Goal: Information Seeking & Learning: Learn about a topic

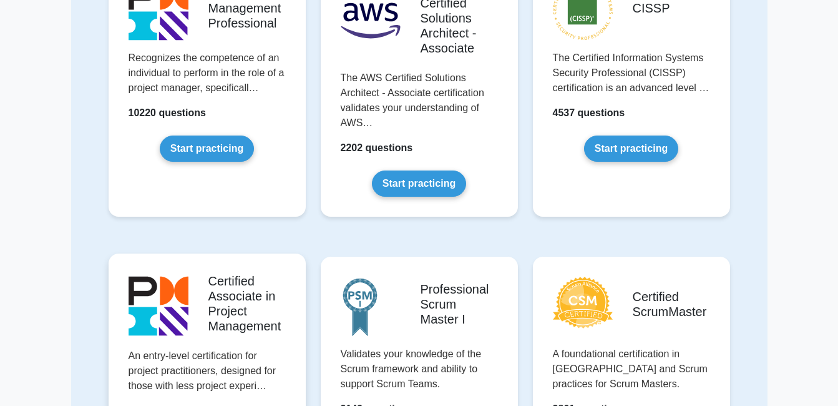
scroll to position [125, 0]
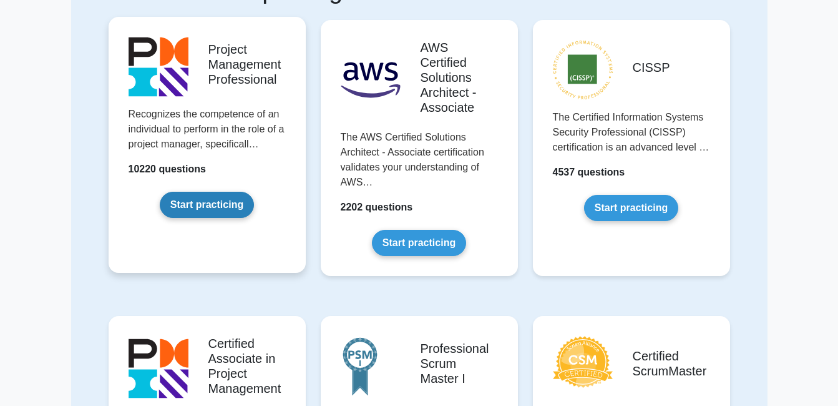
click at [232, 195] on link "Start practicing" at bounding box center [207, 205] width 94 height 26
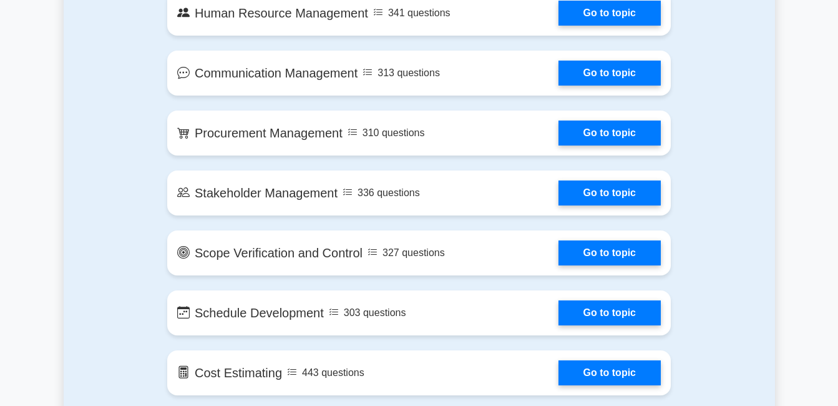
scroll to position [1186, 0]
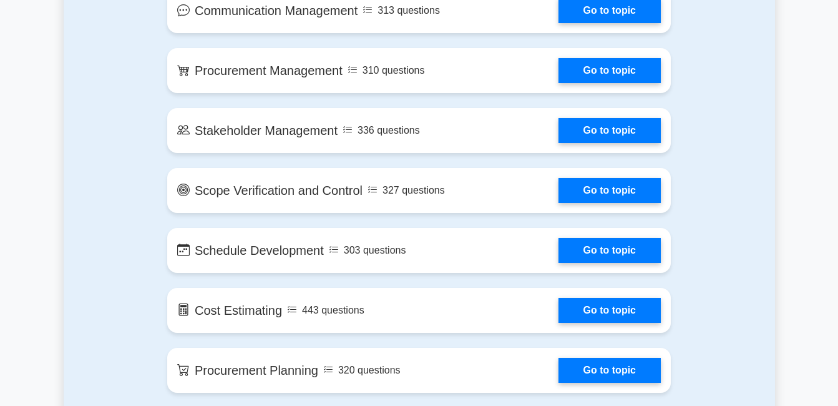
drag, startPoint x: 225, startPoint y: 312, endPoint x: 51, endPoint y: 310, distance: 173.5
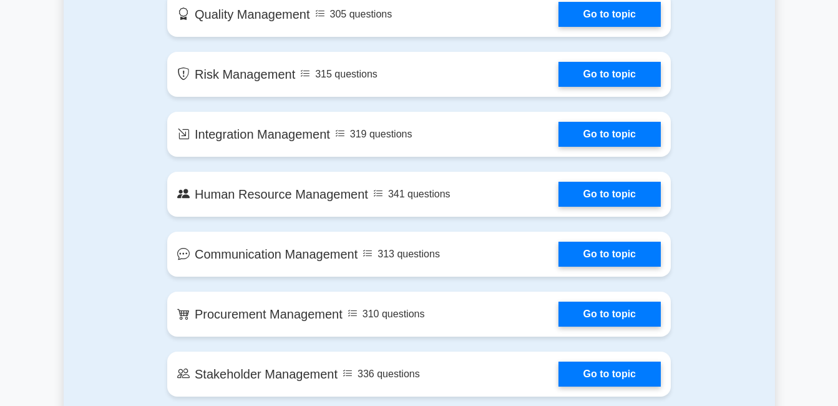
scroll to position [936, 0]
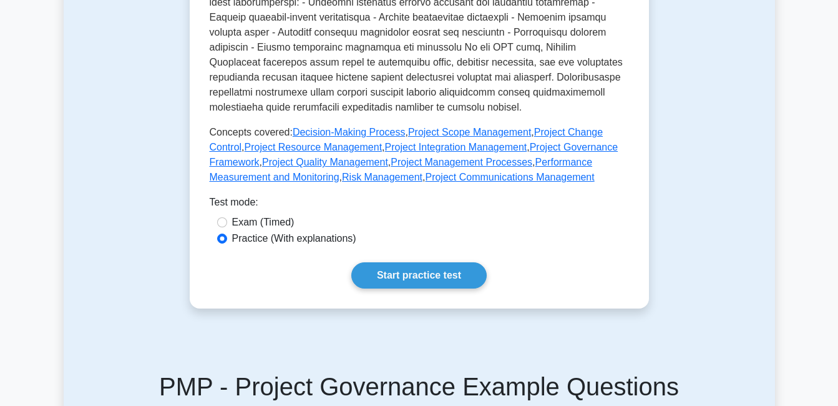
scroll to position [426, 0]
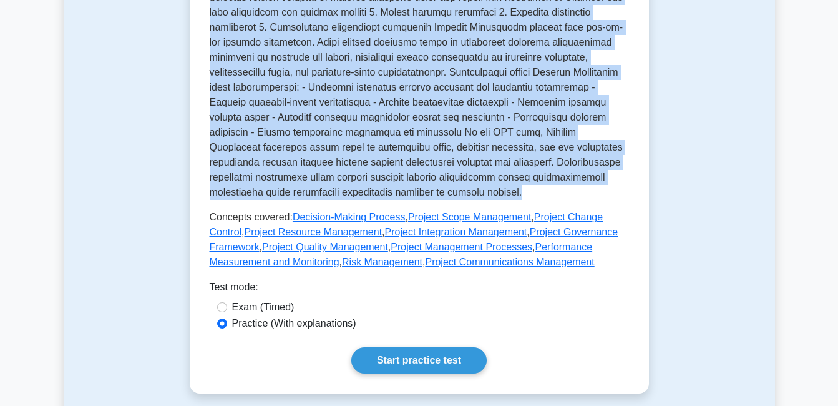
drag, startPoint x: 207, startPoint y: 118, endPoint x: 459, endPoint y: 182, distance: 259.6
click at [459, 182] on div "Project Governance Manage project governance This subtopic involves managing th…" at bounding box center [419, 9] width 419 height 519
copy div "Project Governance Manage project governance This subtopic involves managing th…"
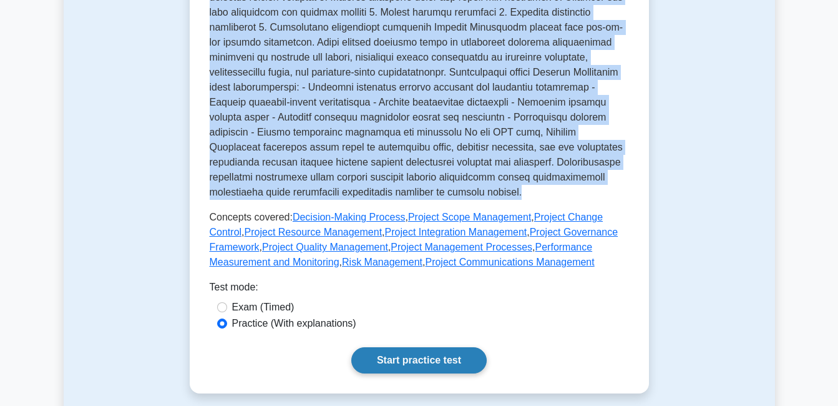
click at [392, 347] on link "Start practice test" at bounding box center [418, 360] width 135 height 26
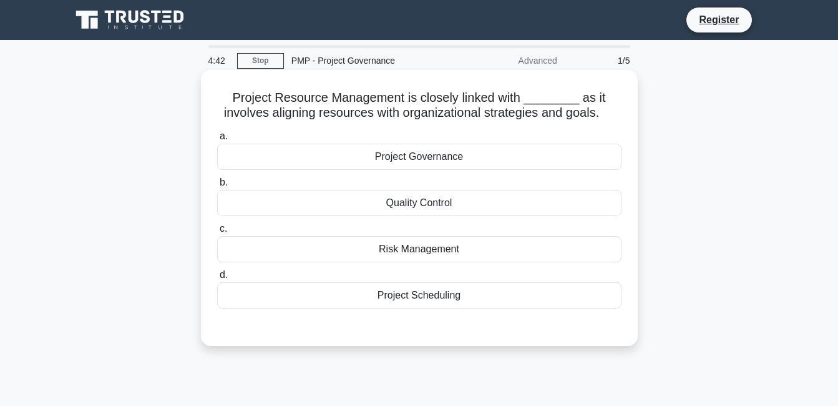
click at [380, 162] on div "Project Governance" at bounding box center [419, 157] width 404 height 26
click at [217, 140] on input "a. Project Governance" at bounding box center [217, 136] width 0 height 8
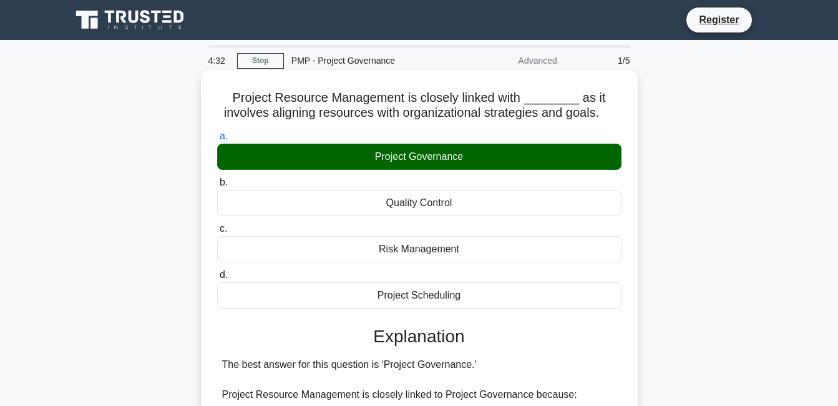
click at [323, 200] on div "Quality Control" at bounding box center [419, 203] width 404 height 26
click at [217, 187] on input "b. Quality Control" at bounding box center [217, 182] width 0 height 8
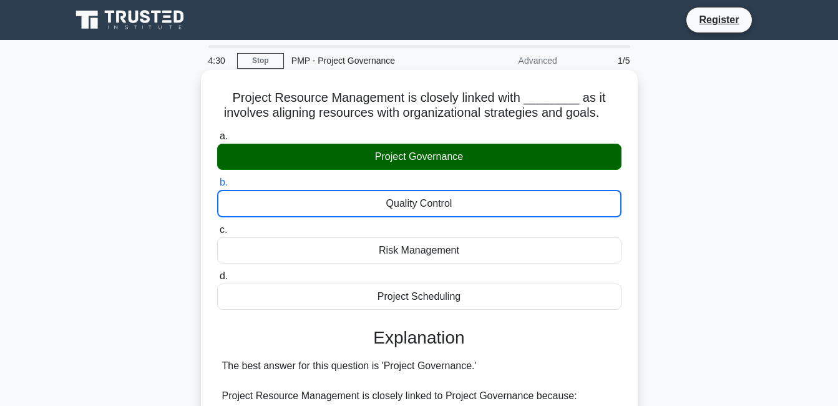
click at [340, 215] on div "Quality Control" at bounding box center [419, 203] width 404 height 27
click at [217, 187] on input "b. Quality Control" at bounding box center [217, 182] width 0 height 8
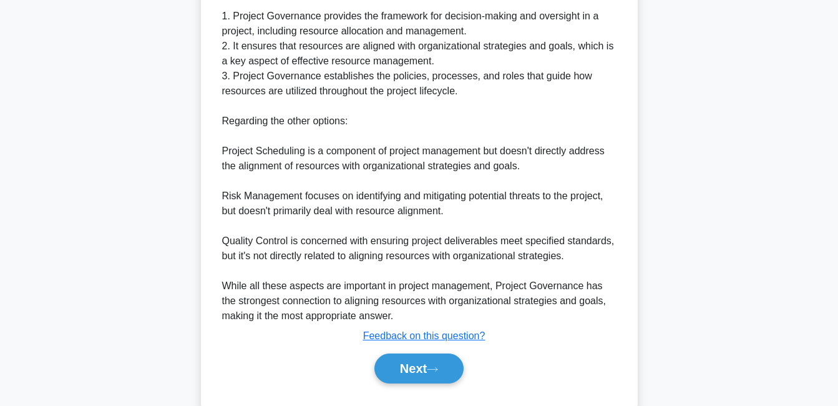
scroll to position [441, 0]
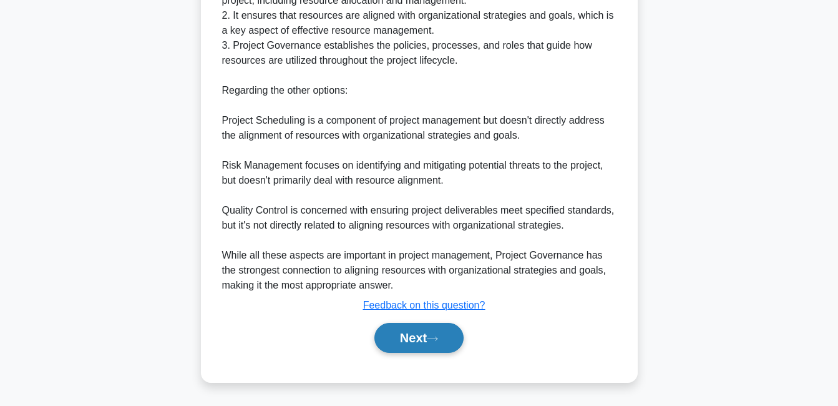
click at [424, 331] on button "Next" at bounding box center [418, 338] width 89 height 30
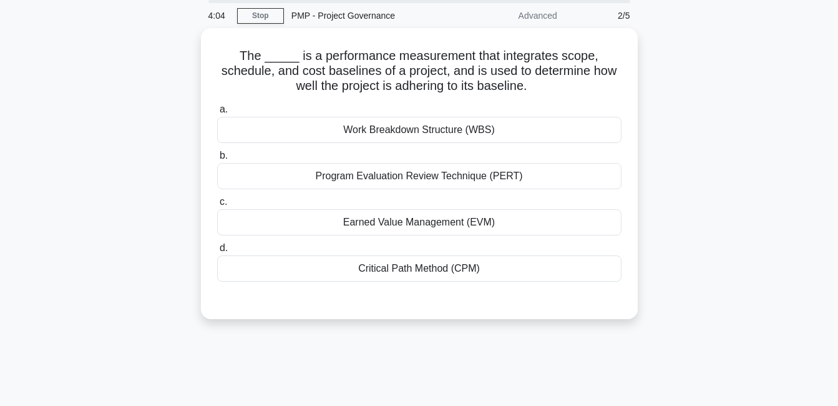
scroll to position [19, 0]
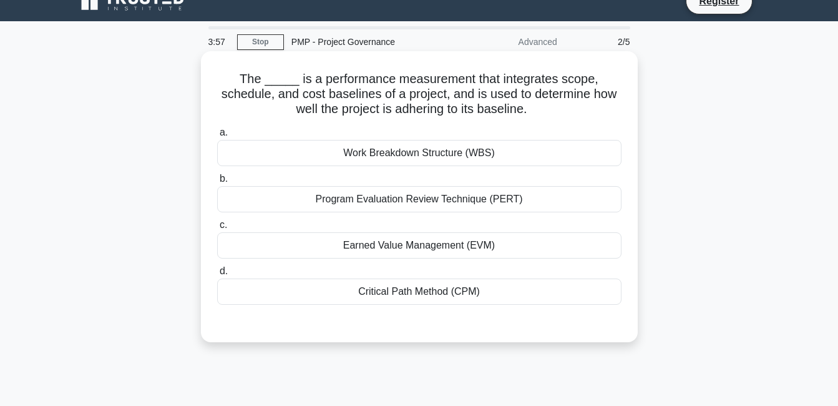
click at [334, 202] on div "Program Evaluation Review Technique (PERT)" at bounding box center [419, 199] width 404 height 26
click at [217, 183] on input "b. Program Evaluation Review Technique (PERT)" at bounding box center [217, 179] width 0 height 8
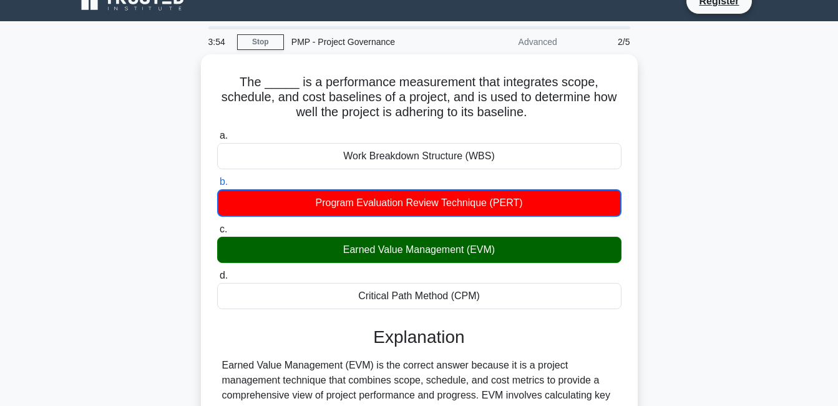
scroll to position [81, 0]
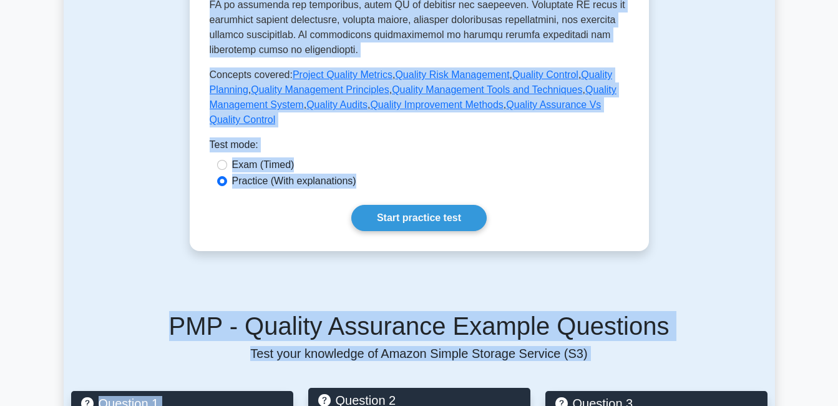
scroll to position [688, 0]
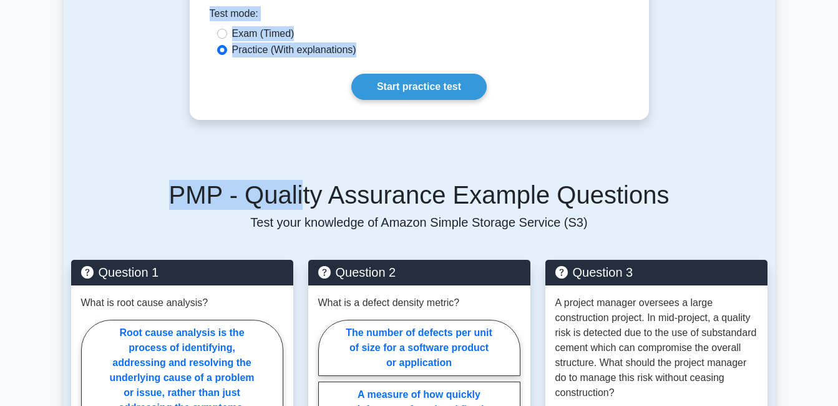
drag, startPoint x: 247, startPoint y: 120, endPoint x: 316, endPoint y: 145, distance: 73.6
click at [316, 163] on div "Test Flashcards Quality Assurance Ensuring quality standards are met The proces…" at bounding box center [419, 308] width 711 height 1803
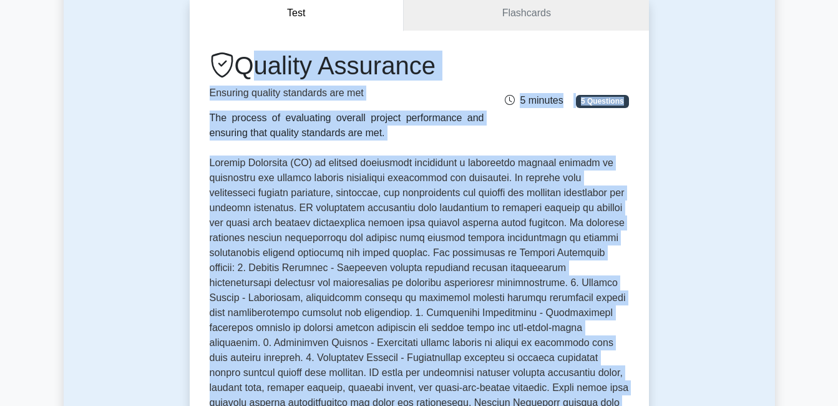
scroll to position [188, 0]
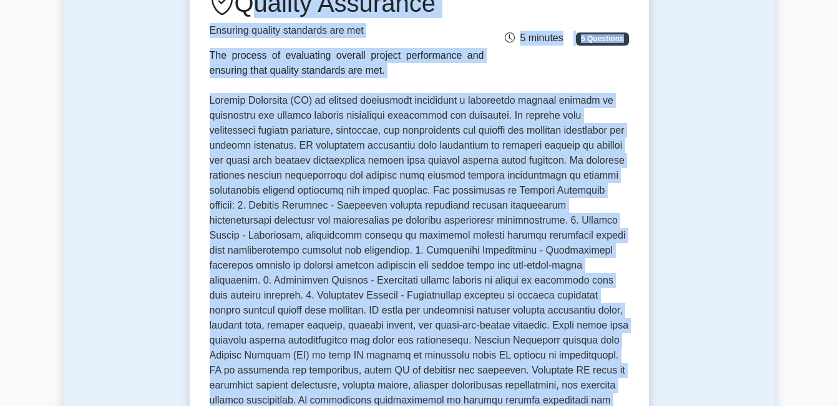
copy div "Quality Assurance Ensuring quality standards are met The process of evaluating …"
click at [193, 178] on div "Quality Assurance Ensuring quality standards are met The process of evaluating …" at bounding box center [419, 292] width 459 height 648
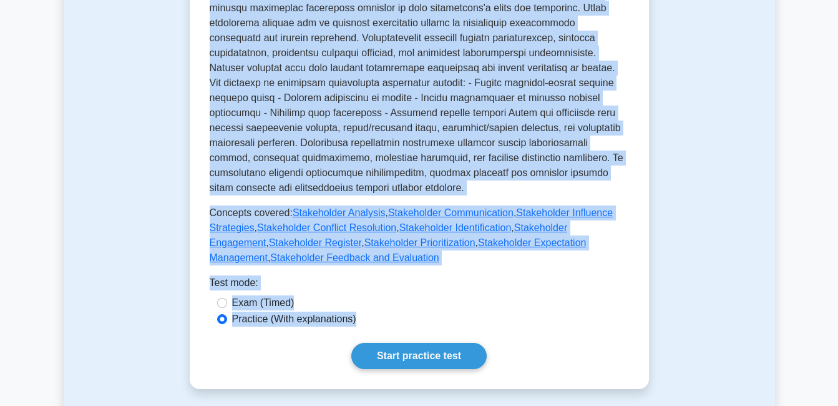
scroll to position [562, 0]
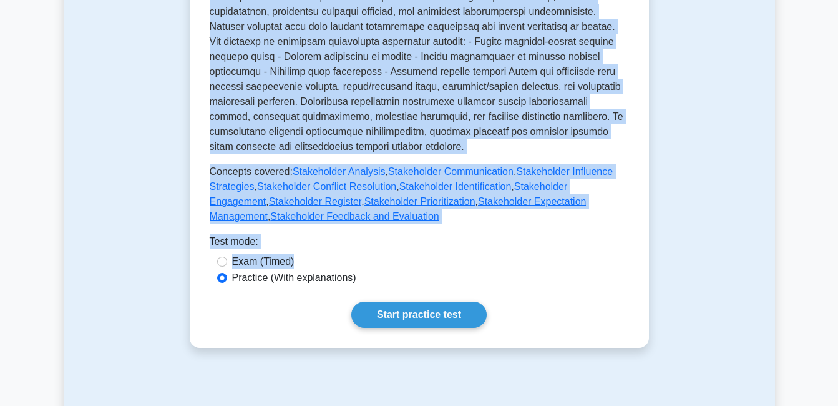
drag, startPoint x: 219, startPoint y: 122, endPoint x: 339, endPoint y: 240, distance: 168.1
copy div "Stakeholder Management Managing project stakeholders expectations Stakeholder M…"
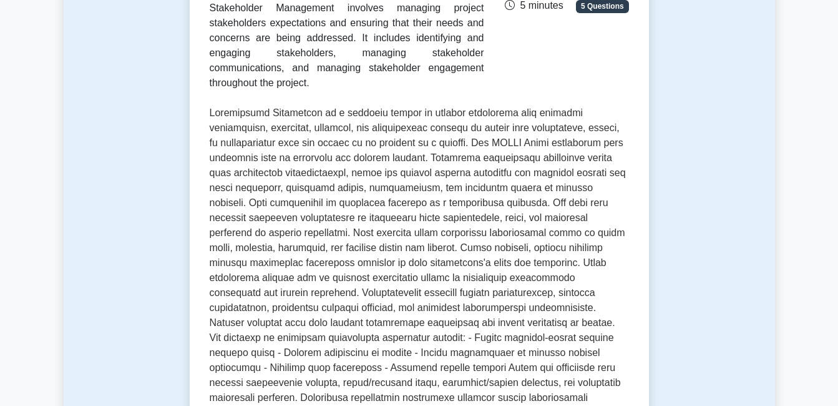
scroll to position [499, 0]
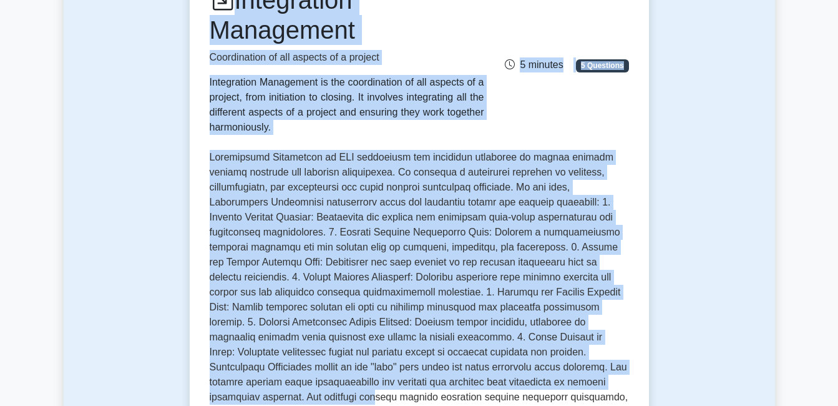
drag, startPoint x: 197, startPoint y: 180, endPoint x: 280, endPoint y: 352, distance: 191.2
click at [280, 352] on div "Integration Management Coordination of all aspects of a project Integration Man…" at bounding box center [419, 334] width 459 height 738
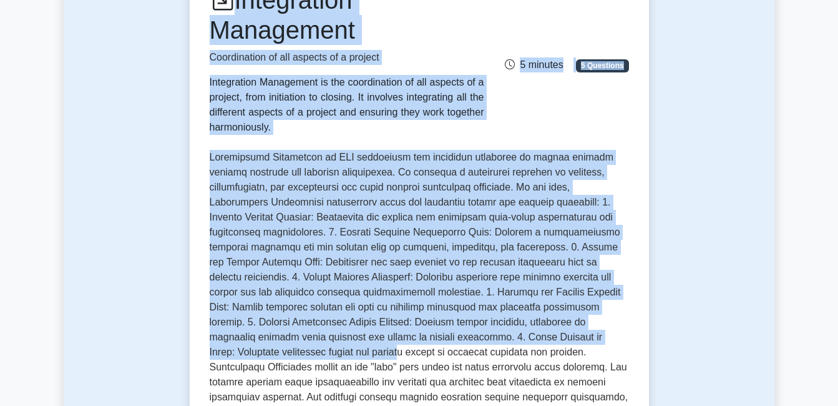
copy div "Integration Management Coordination of all aspects of a project Integration Man…"
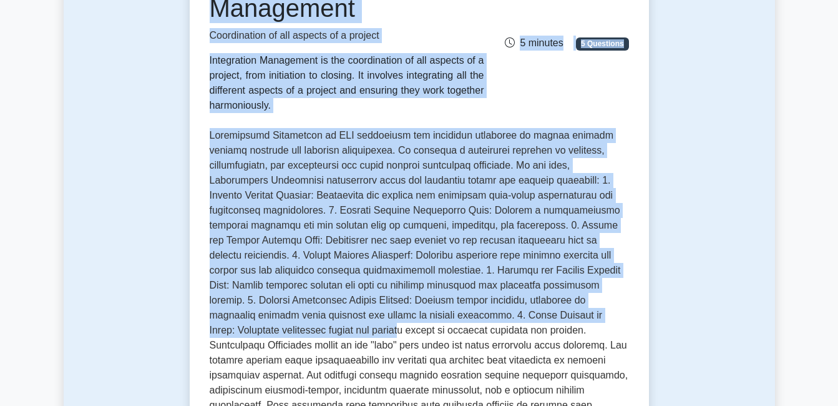
scroll to position [149, 0]
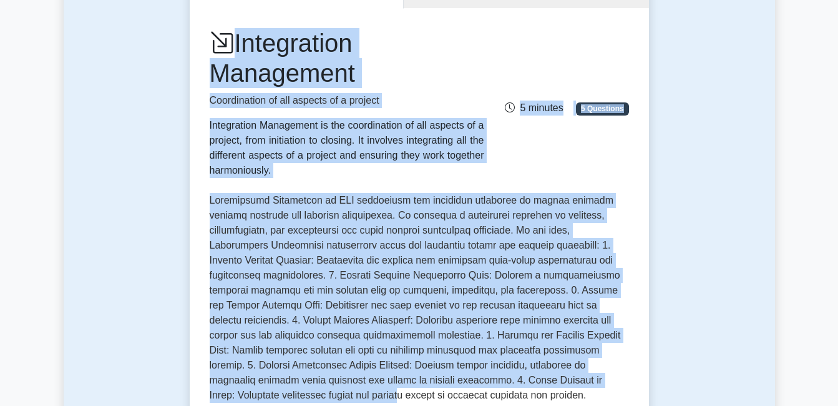
click at [198, 95] on div "Integration Management Coordination of all aspects of a project Integration Man…" at bounding box center [419, 377] width 459 height 738
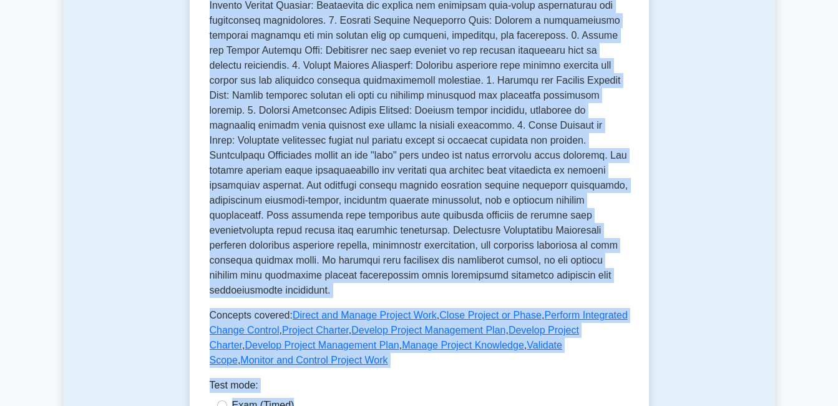
scroll to position [424, 0]
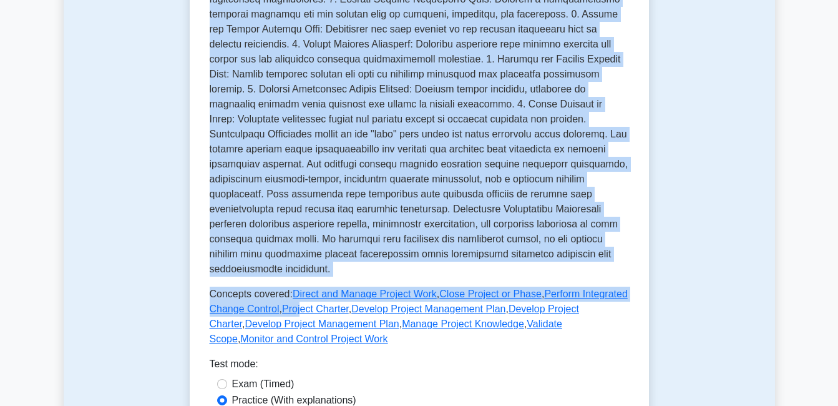
drag, startPoint x: 207, startPoint y: 31, endPoint x: 301, endPoint y: 269, distance: 256.3
click at [301, 269] on div "Integration Management Coordination of all aspects of a project Integration Man…" at bounding box center [419, 49] width 419 height 594
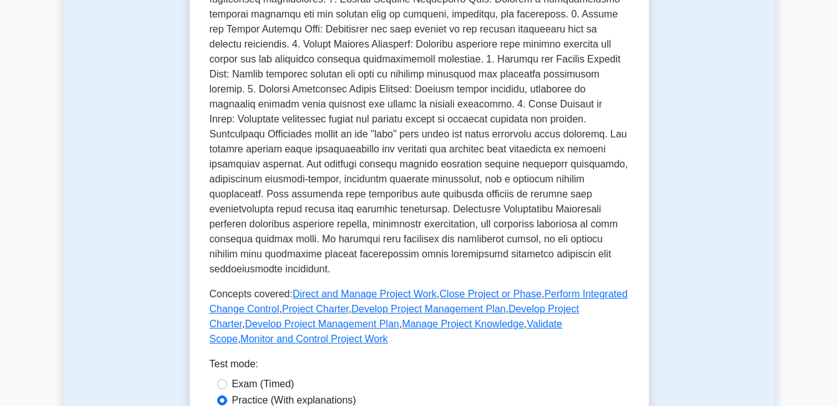
click at [298, 337] on div "Integration Management Coordination of all aspects of a project Integration Man…" at bounding box center [419, 101] width 419 height 698
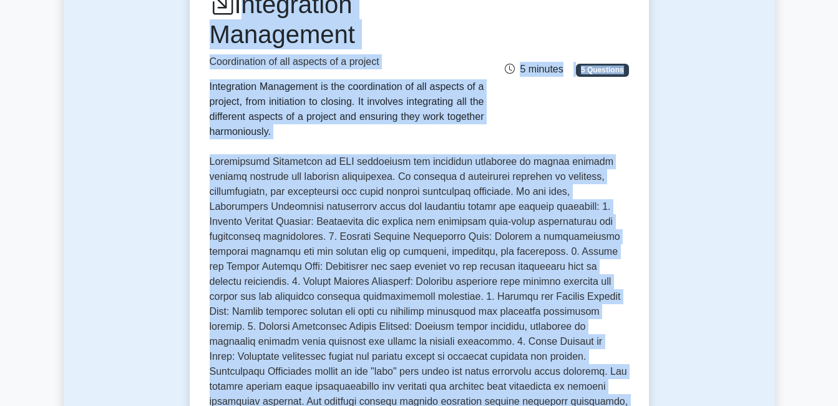
scroll to position [109, 0]
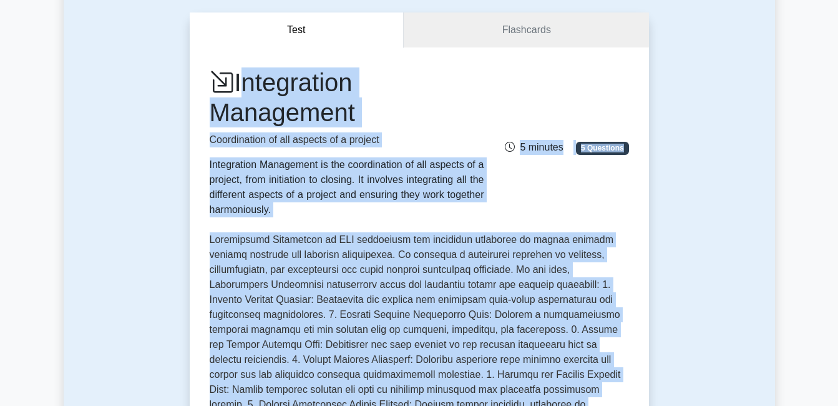
drag, startPoint x: 298, startPoint y: 337, endPoint x: 245, endPoint y: 88, distance: 254.4
copy div "Integration Management Coordination of all aspects of a project Integration Man…"
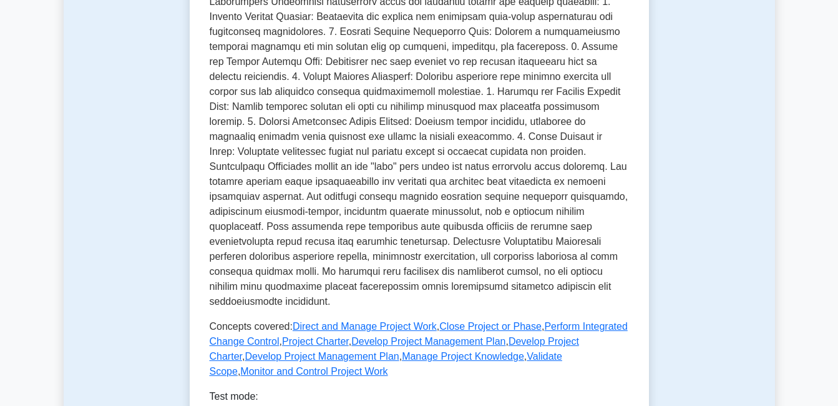
scroll to position [234, 0]
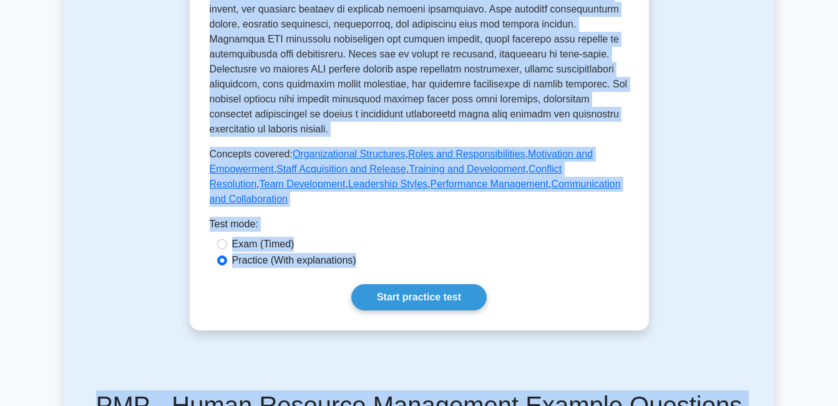
scroll to position [603, 0]
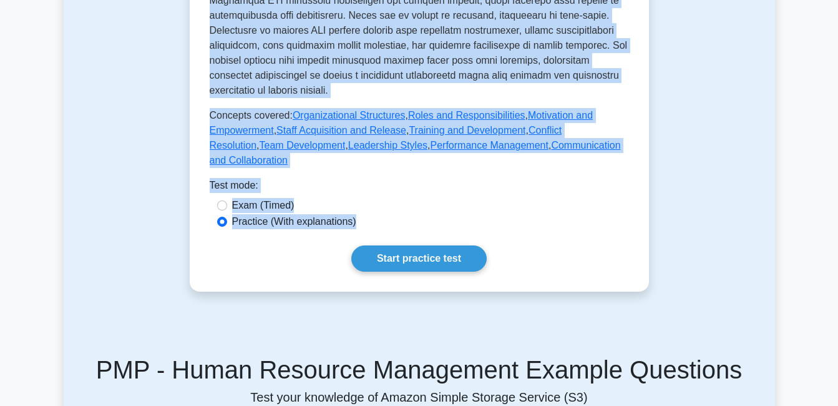
drag, startPoint x: 214, startPoint y: 64, endPoint x: 354, endPoint y: 210, distance: 202.1
copy div "Human Resource Management Managing the people on a project team Human Resource …"
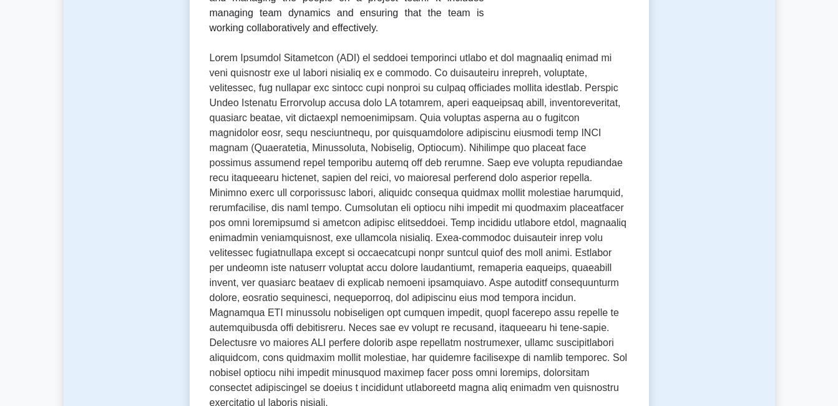
scroll to position [0, 0]
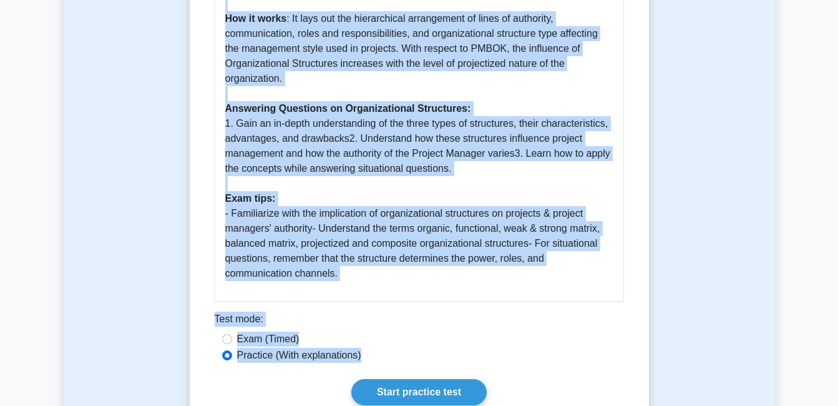
scroll to position [890, 0]
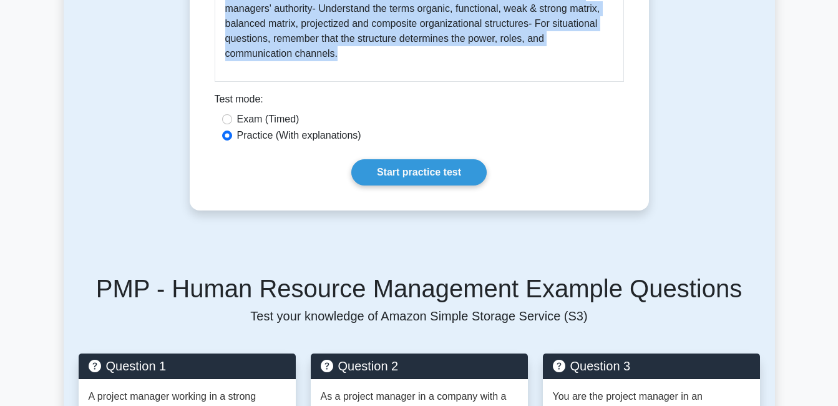
drag, startPoint x: 217, startPoint y: 163, endPoint x: 378, endPoint y: 52, distance: 196.5
copy div "Organizational Structures 5 minutes 5 Questions Organizational structures are t…"
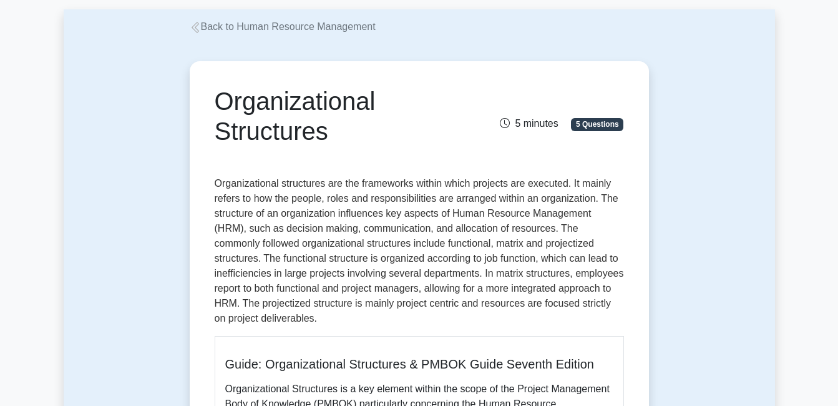
scroll to position [187, 0]
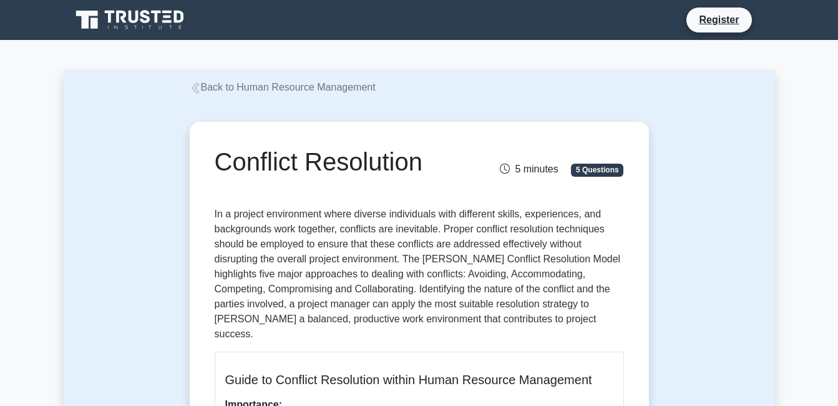
scroll to position [62, 0]
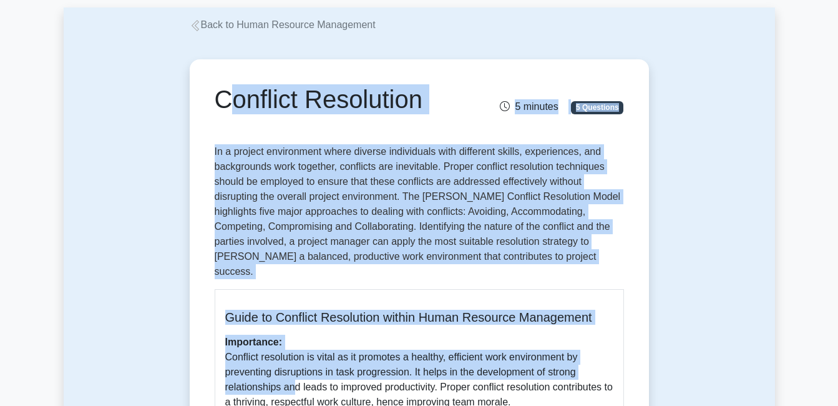
drag, startPoint x: 214, startPoint y: 99, endPoint x: 289, endPoint y: 384, distance: 294.2
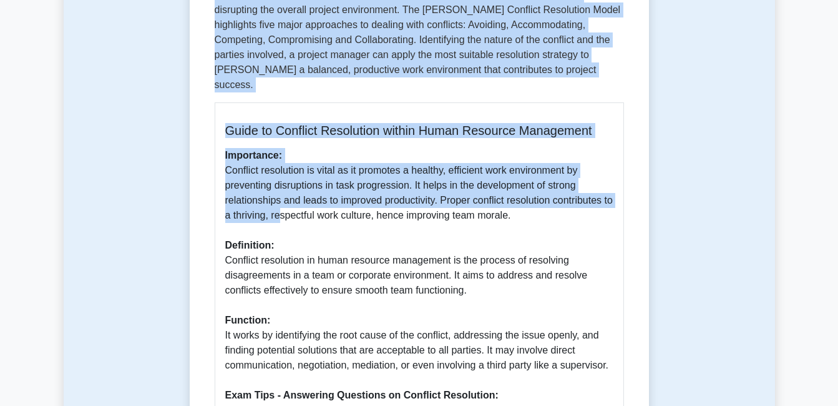
scroll to position [250, 0]
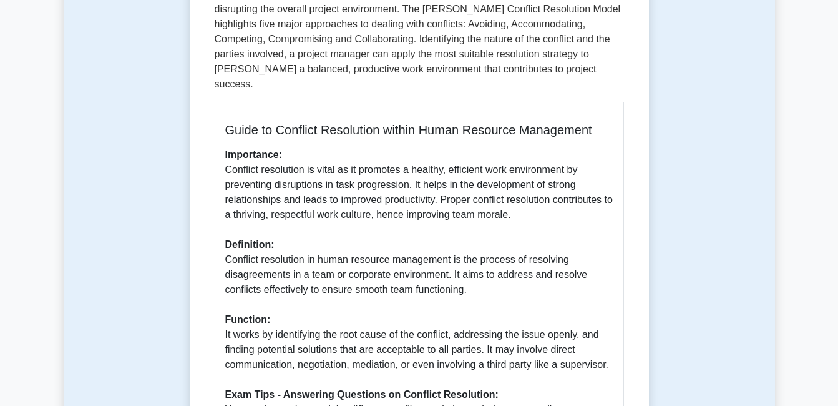
click at [248, 279] on p "Importance: Conflict resolution is vital as it promotes a healthy, efficient wo…" at bounding box center [419, 311] width 388 height 329
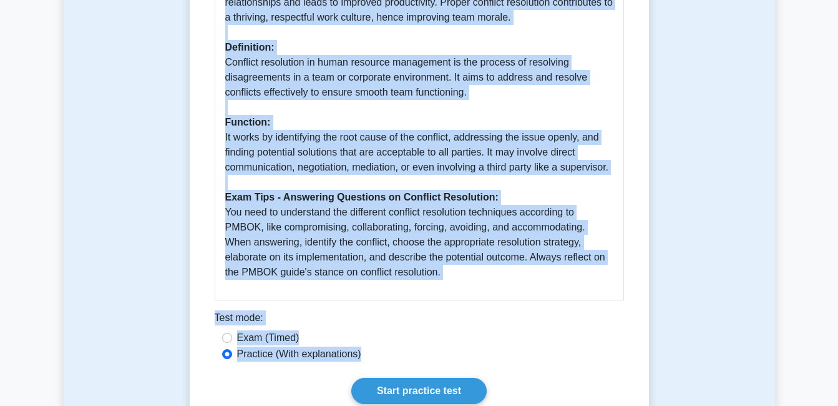
scroll to position [476, 0]
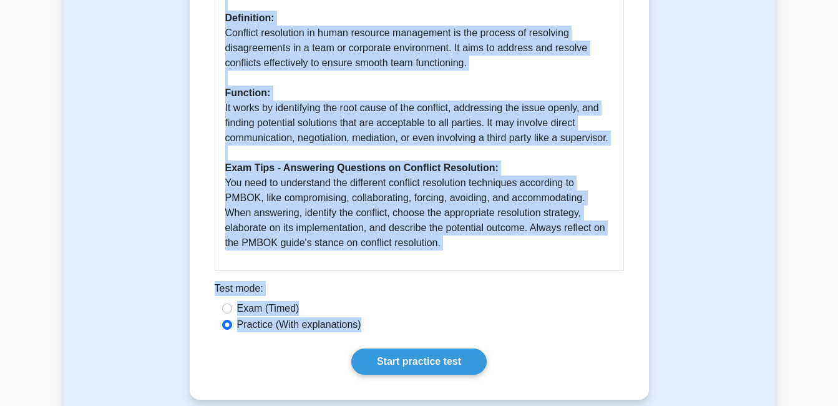
drag, startPoint x: 220, startPoint y: 162, endPoint x: 396, endPoint y: 243, distance: 193.5
click at [396, 243] on div "Conflict Resolution 5 minutes 5 Questions Guide to Conflict Resolution within H…" at bounding box center [419, 23] width 449 height 744
copy div "Conflict Resolution 5 minutes 5 Questions In a project environment where divers…"
click at [202, 168] on div "Conflict Resolution 5 minutes 5 Questions Guide to Conflict Resolution within H…" at bounding box center [419, 23] width 449 height 744
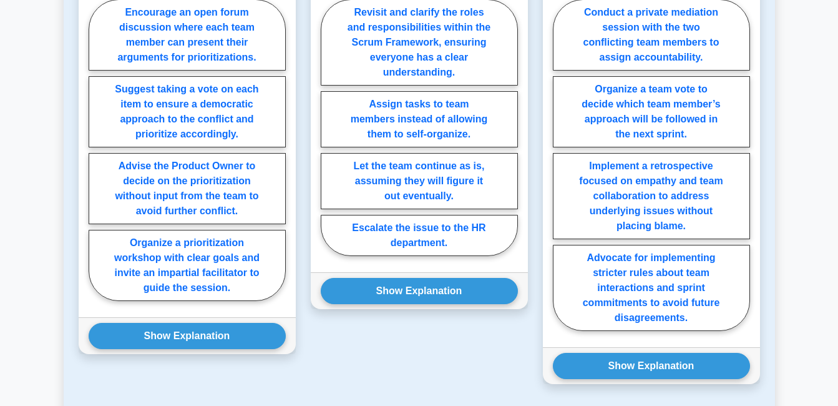
scroll to position [1163, 0]
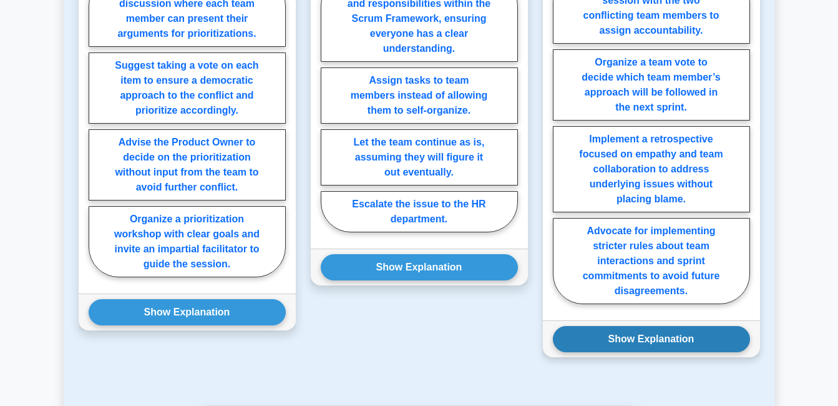
click at [602, 326] on button "Show Explanation" at bounding box center [651, 339] width 197 height 26
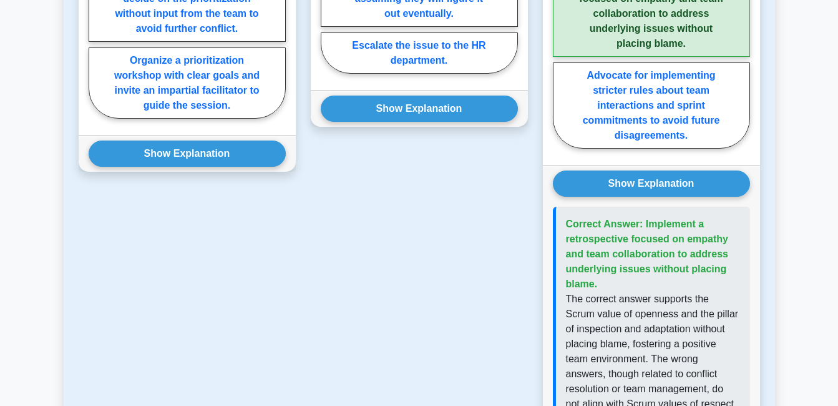
scroll to position [1350, 0]
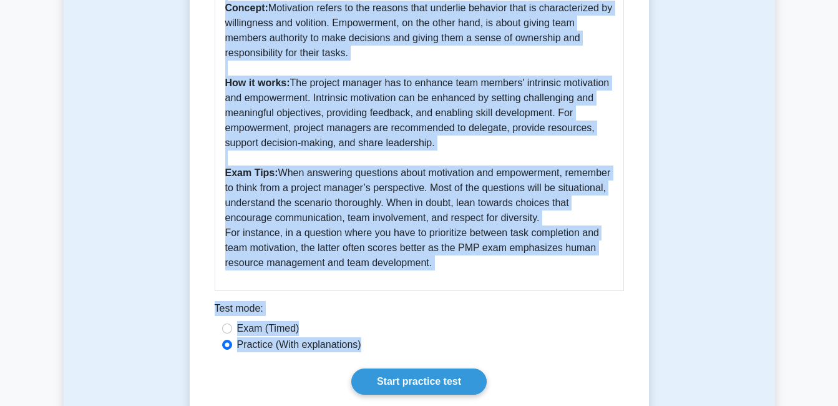
scroll to position [560, 0]
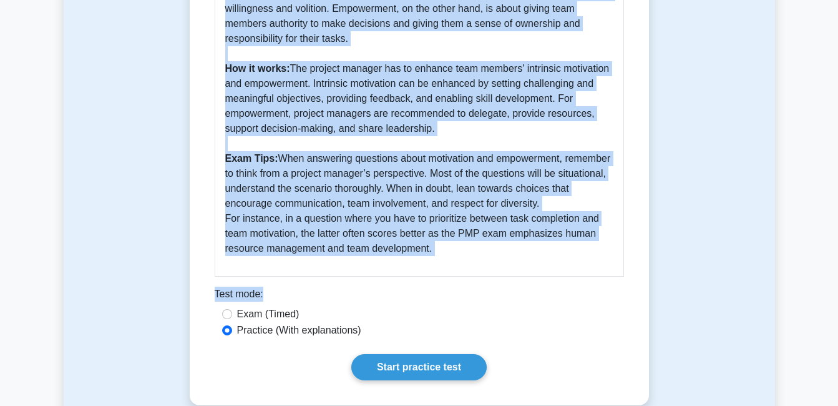
drag, startPoint x: 209, startPoint y: 32, endPoint x: 308, endPoint y: 305, distance: 290.8
copy div "Motivation and Empowerment 5 minutes 5 Questions Motivation and empowerment are…"
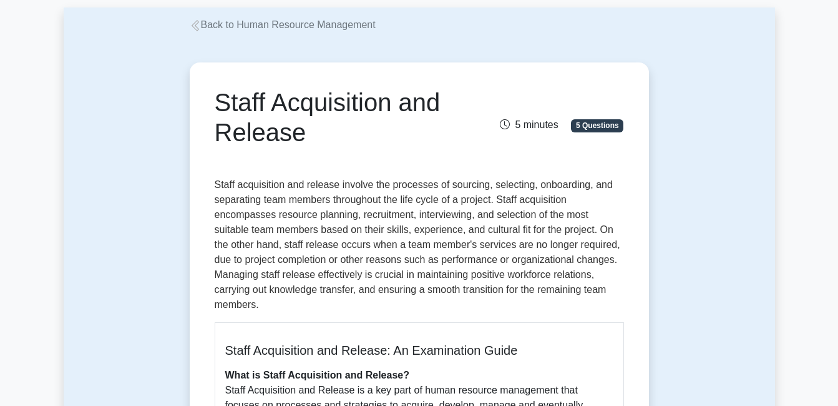
scroll to position [125, 0]
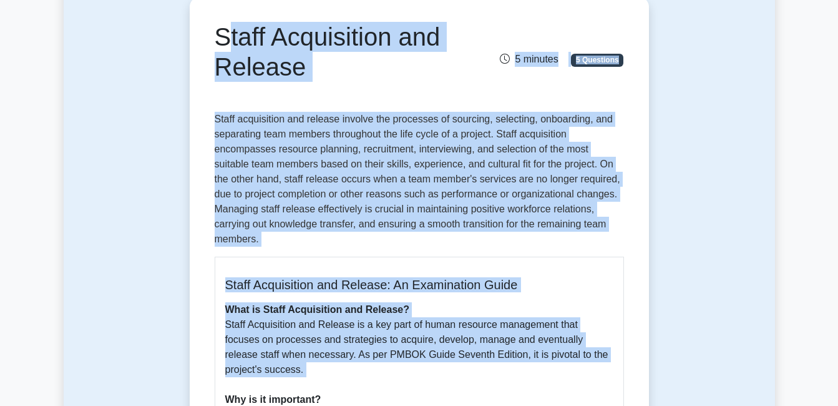
drag, startPoint x: 219, startPoint y: 41, endPoint x: 270, endPoint y: 380, distance: 343.3
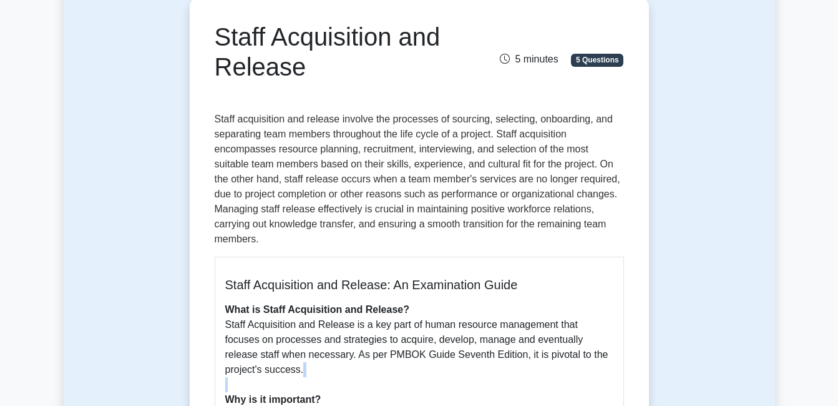
click at [219, 22] on h1 "Staff Acquisition and Release" at bounding box center [349, 52] width 268 height 60
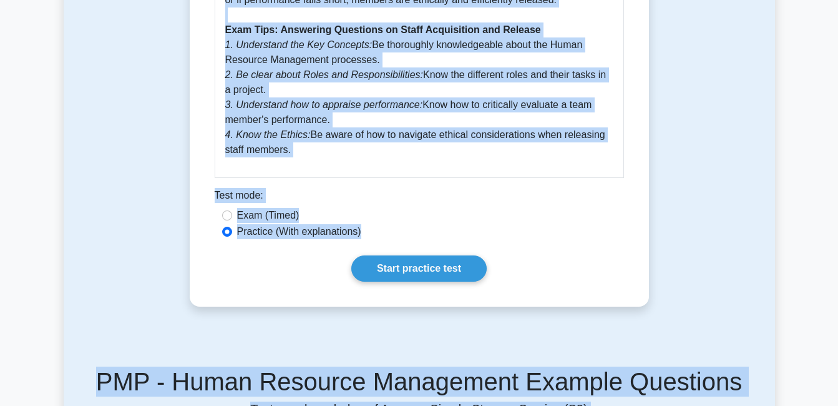
scroll to position [708, 0]
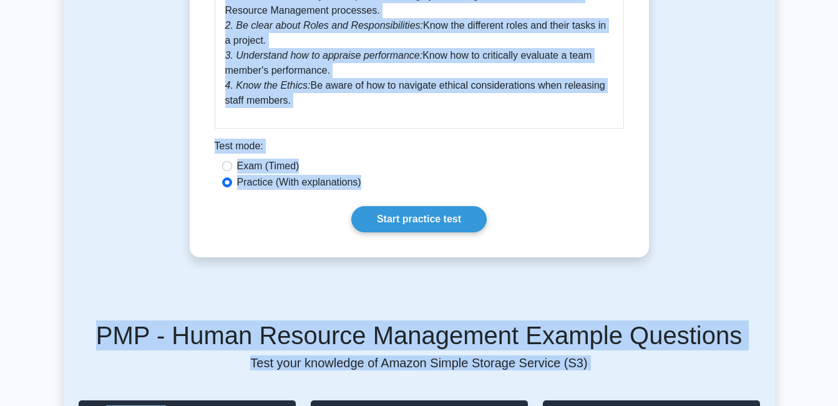
drag, startPoint x: 218, startPoint y: 36, endPoint x: 329, endPoint y: 119, distance: 139.5
copy div "Staff Acquisition and Release 5 minutes 5 Questions Staff acquisition and relea…"
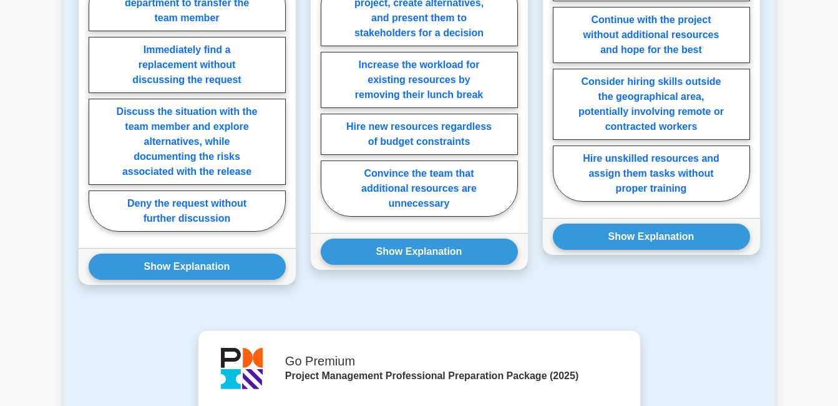
scroll to position [1270, 0]
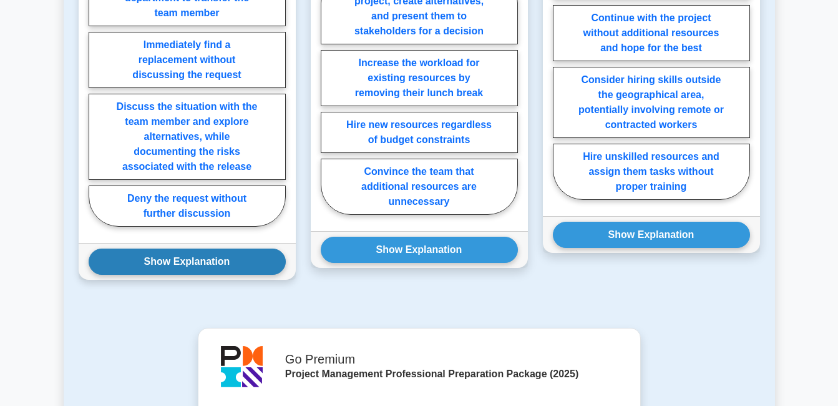
click at [204, 266] on button "Show Explanation" at bounding box center [187, 261] width 197 height 26
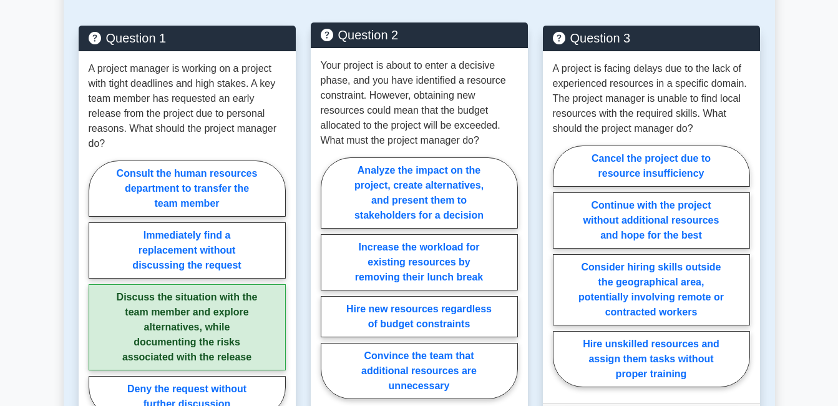
scroll to position [1145, 0]
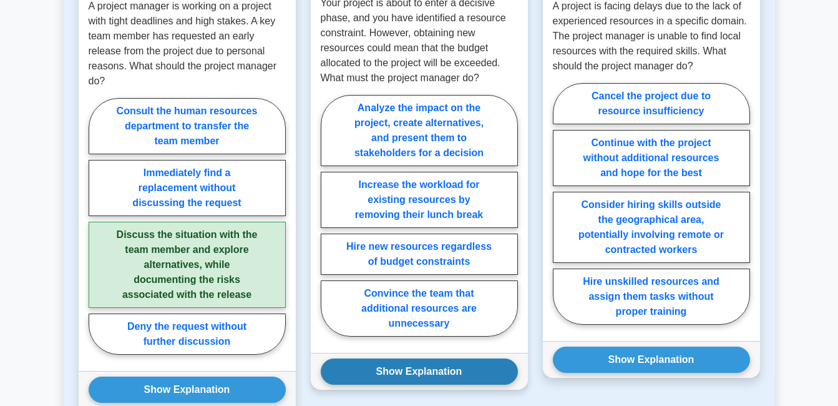
click at [404, 375] on button "Show Explanation" at bounding box center [419, 371] width 197 height 26
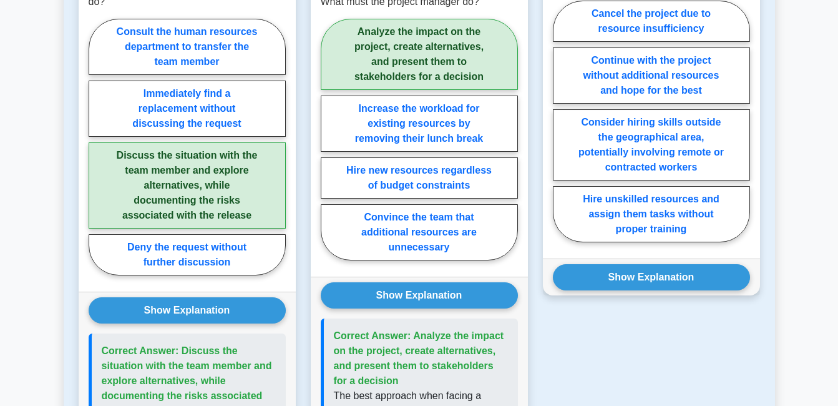
scroll to position [1270, 0]
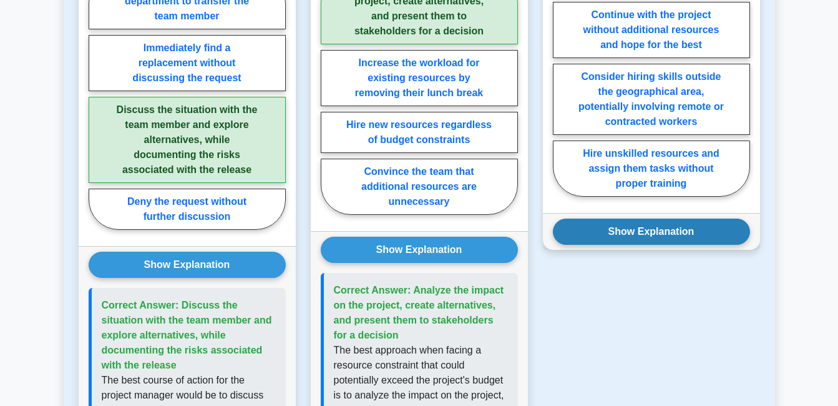
click at [648, 237] on button "Show Explanation" at bounding box center [651, 231] width 197 height 26
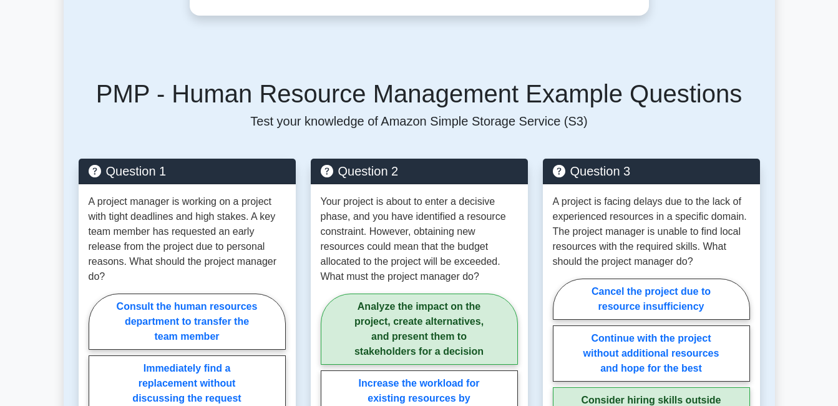
scroll to position [895, 0]
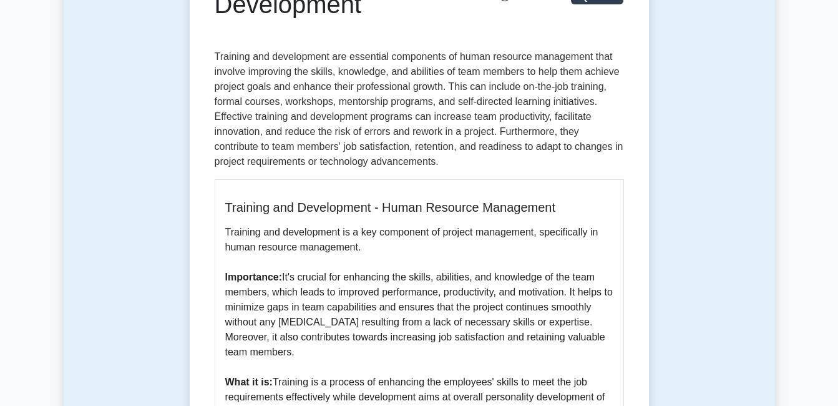
scroll to position [125, 0]
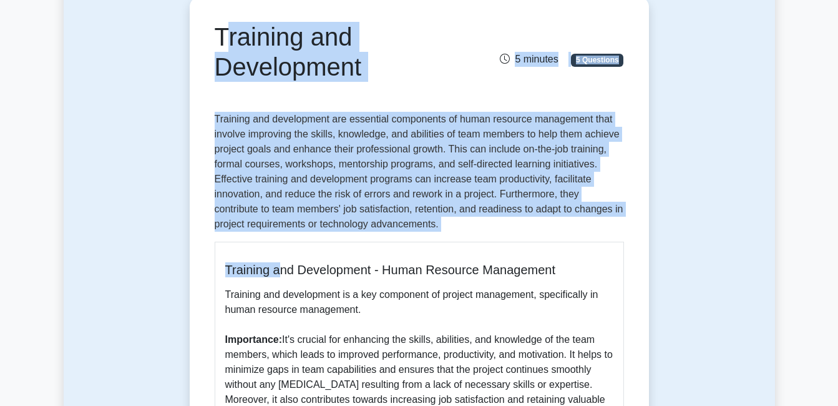
drag, startPoint x: 214, startPoint y: 31, endPoint x: 289, endPoint y: 240, distance: 221.5
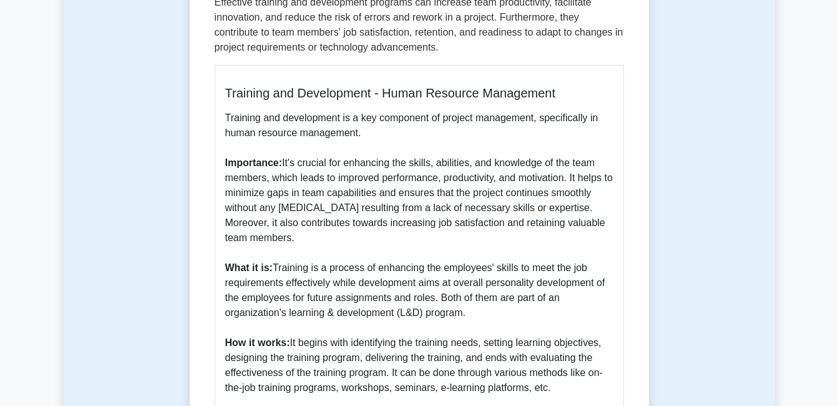
scroll to position [312, 0]
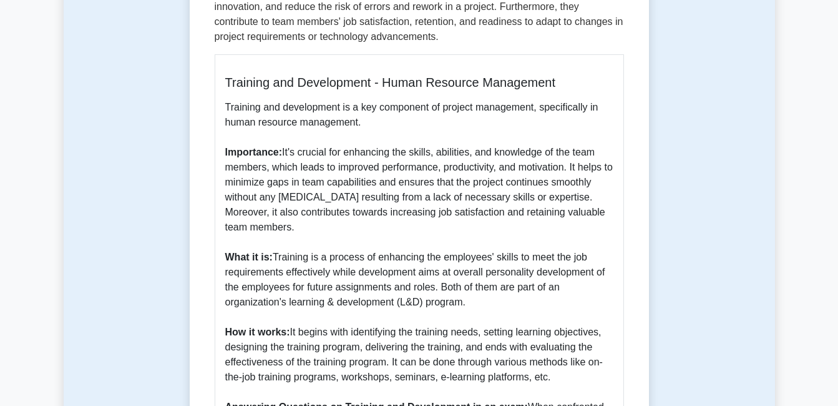
click at [290, 240] on div "Training and Development - Human Resource Management Training and development i…" at bounding box center [419, 356] width 409 height 605
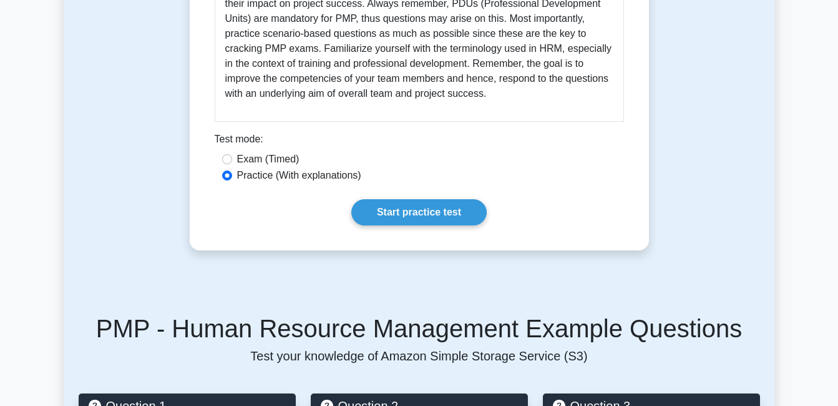
scroll to position [781, 0]
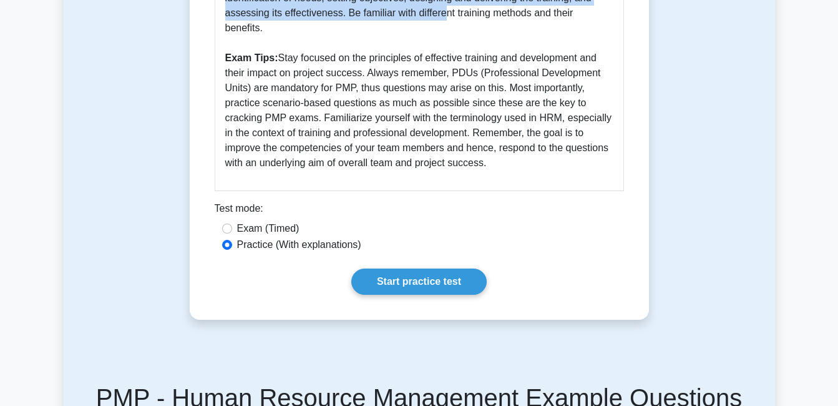
drag, startPoint x: 214, startPoint y: 29, endPoint x: 497, endPoint y: 147, distance: 306.3
copy div "Training and Development 5 minutes 5 Questions Training and development are ess…"
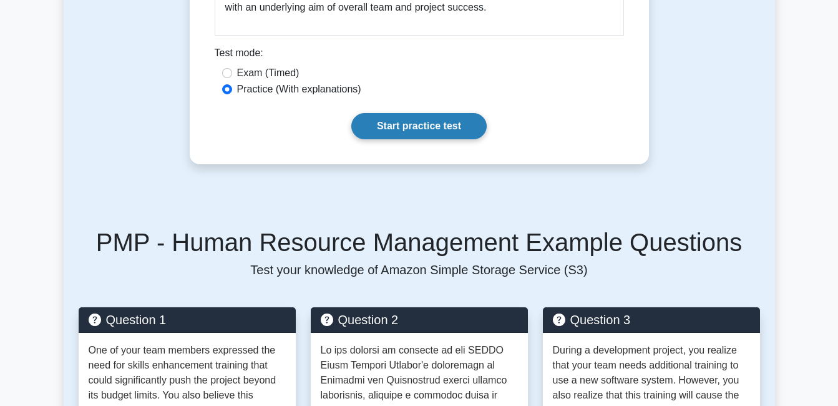
scroll to position [905, 0]
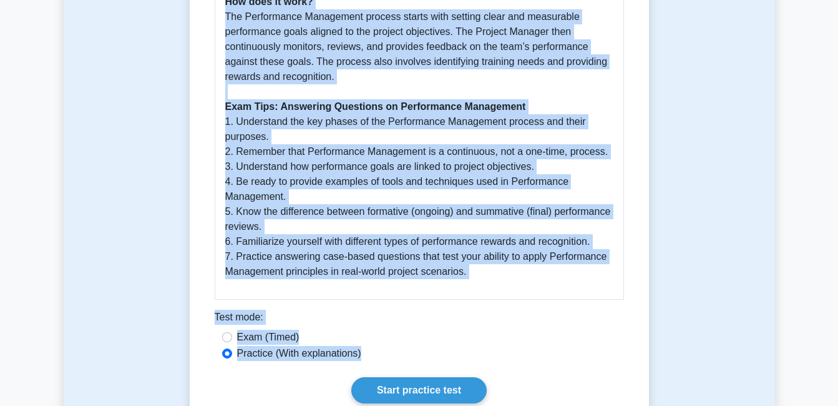
scroll to position [690, 0]
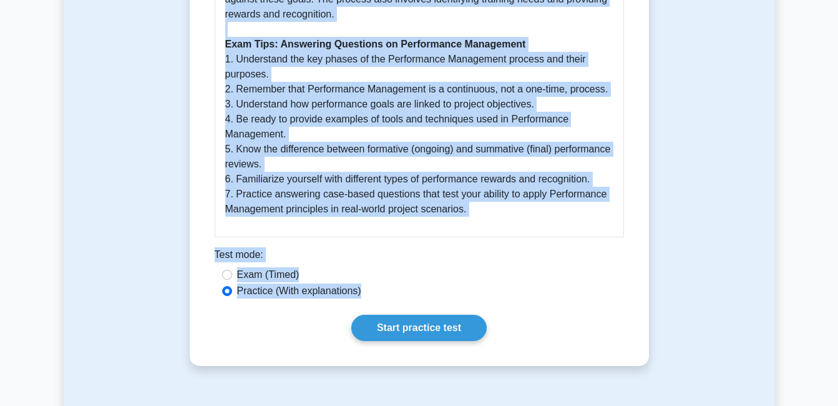
drag, startPoint x: 215, startPoint y: 37, endPoint x: 482, endPoint y: 218, distance: 323.0
copy div "Performance Management 5 minutes 5 Questions Performance management is a critic…"
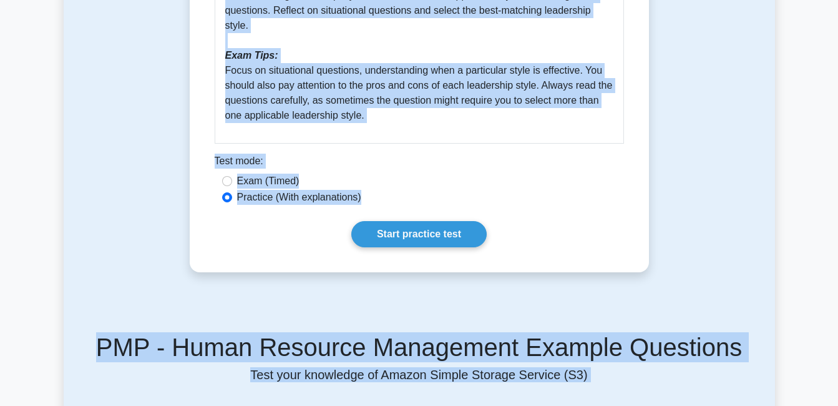
scroll to position [748, 0]
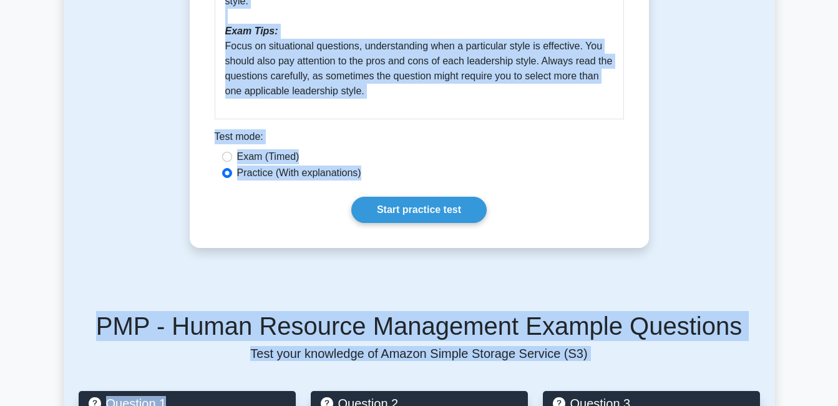
drag, startPoint x: 221, startPoint y: 159, endPoint x: 372, endPoint y: 97, distance: 163.2
copy div "eadership Styles 5 minutes 5 Questions Leadership styles refer to the different…"
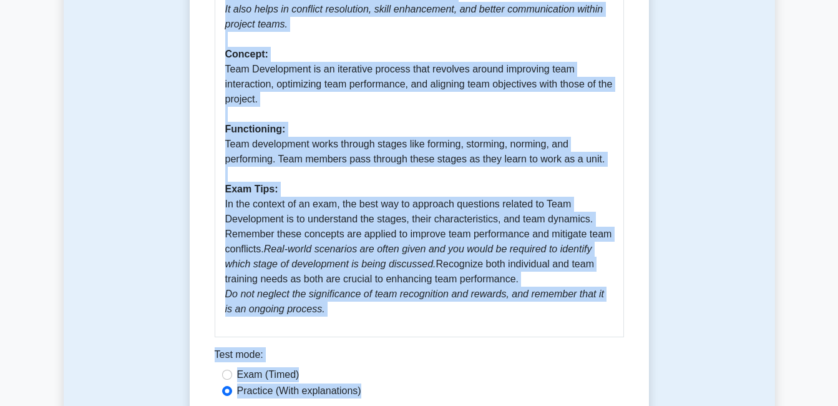
scroll to position [504, 0]
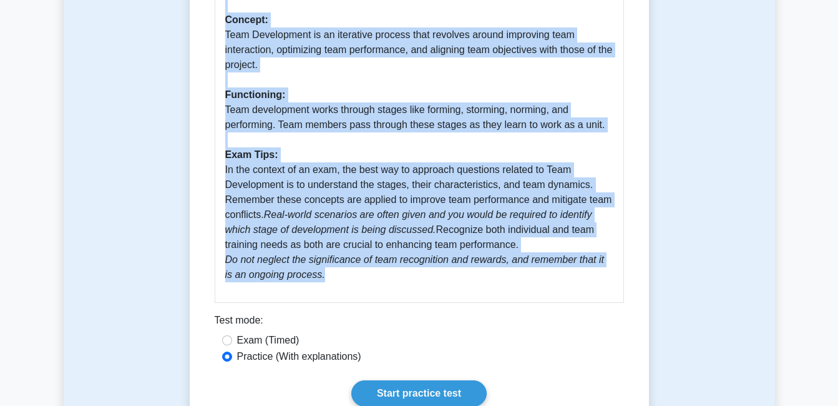
drag, startPoint x: 214, startPoint y: 31, endPoint x: 378, endPoint y: 284, distance: 301.9
click at [378, 284] on div "Team Development 5 minutes 5 Questions Team Development Guide Team Development …" at bounding box center [419, 24] width 449 height 804
copy div "Team Development 5 minutes 5 Questions Team development goes beyond merely asse…"
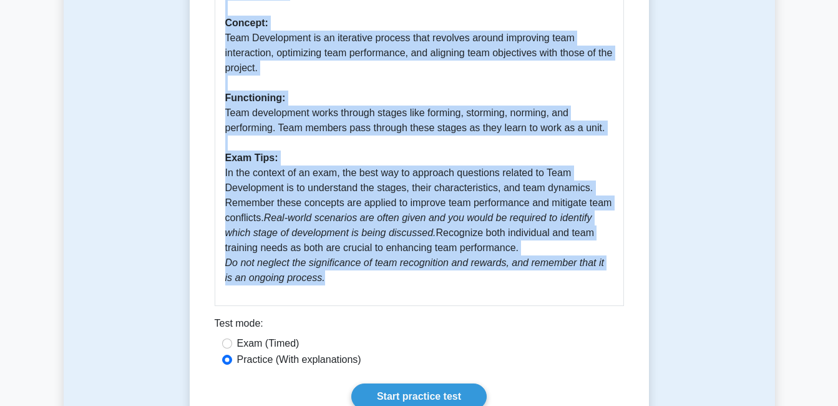
click at [174, 218] on div "Team Development 5 minutes 5 Questions Team Development Guide Team Development …" at bounding box center [419, 28] width 711 height 874
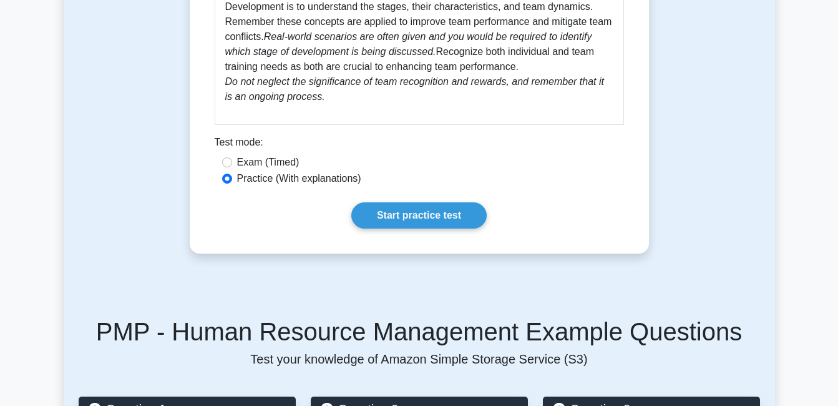
scroll to position [629, 0]
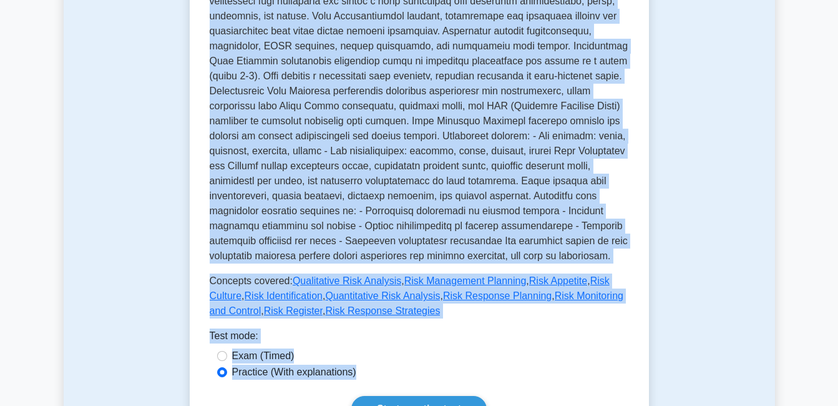
scroll to position [461, 0]
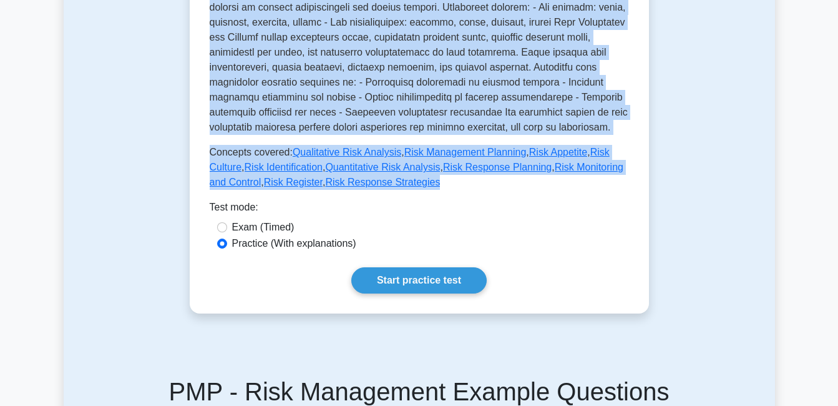
drag, startPoint x: 208, startPoint y: 180, endPoint x: 375, endPoint y: 188, distance: 166.8
click at [375, 188] on div "Risk Management Managing project risk Managing the project to identify, analyze…" at bounding box center [419, 4] width 459 height 618
copy div "Risk Management in PMP involves systematic processes to identify, analyze, resp…"
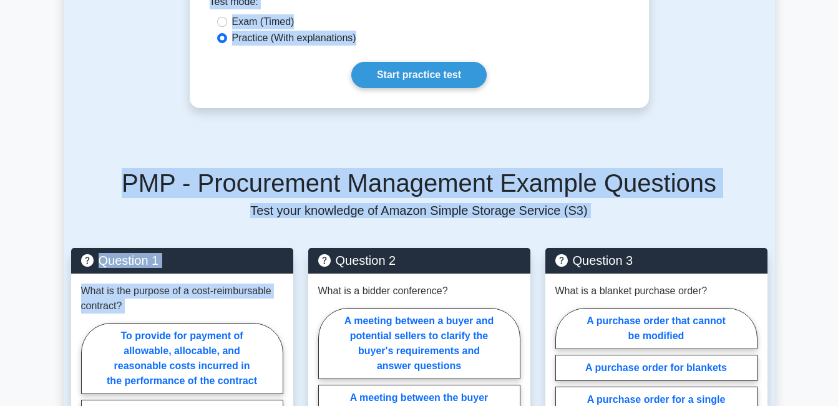
scroll to position [950, 0]
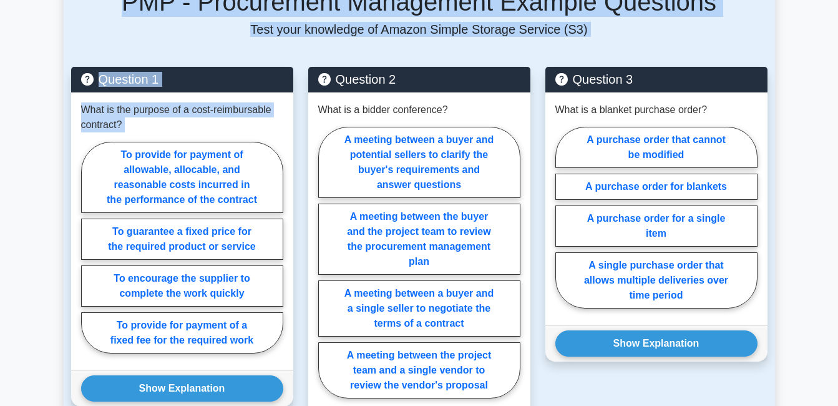
drag, startPoint x: 236, startPoint y: 62, endPoint x: 265, endPoint y: 389, distance: 327.7
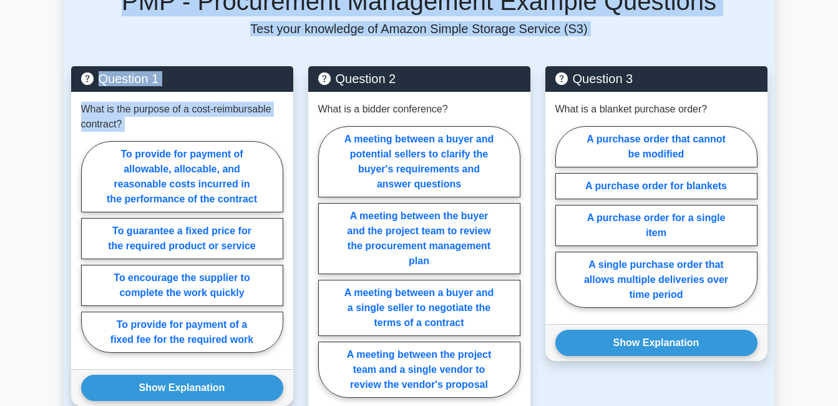
click at [265, 389] on div "Test Flashcards Procurement Management Acquiring goods and services needed for …" at bounding box center [419, 55] width 711 height 1803
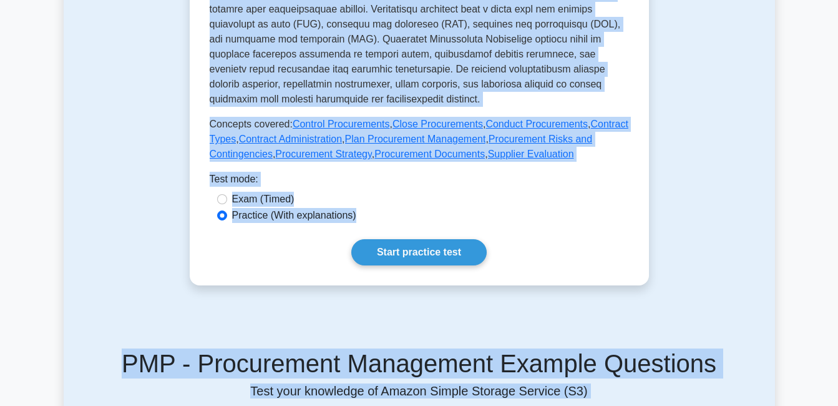
scroll to position [575, 0]
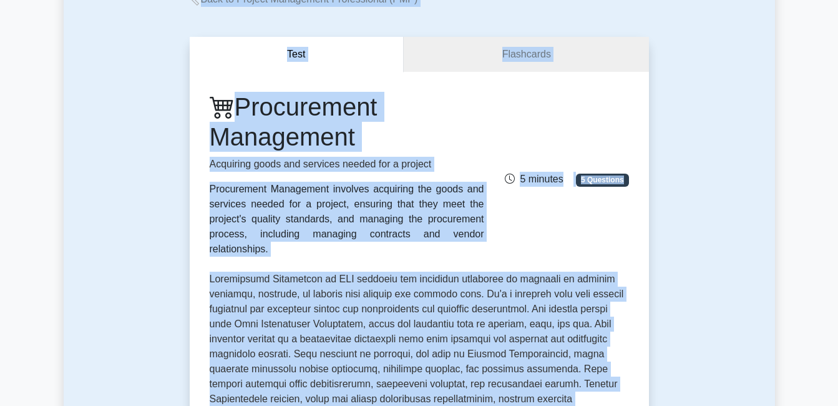
scroll to position [0, 0]
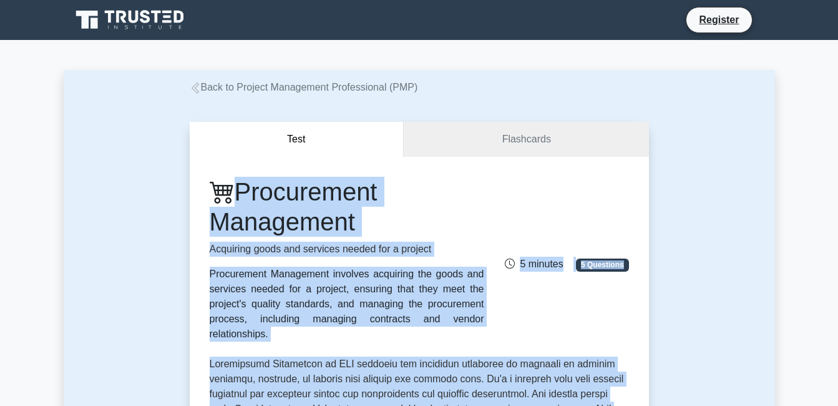
drag, startPoint x: 578, startPoint y: 145, endPoint x: 221, endPoint y: 198, distance: 361.5
copy div "Procurement Management Acquiring goods and services needed for a project Procur…"
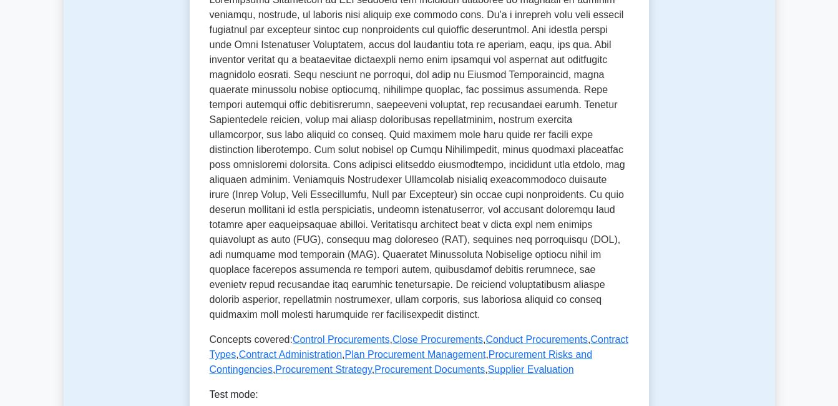
scroll to position [437, 0]
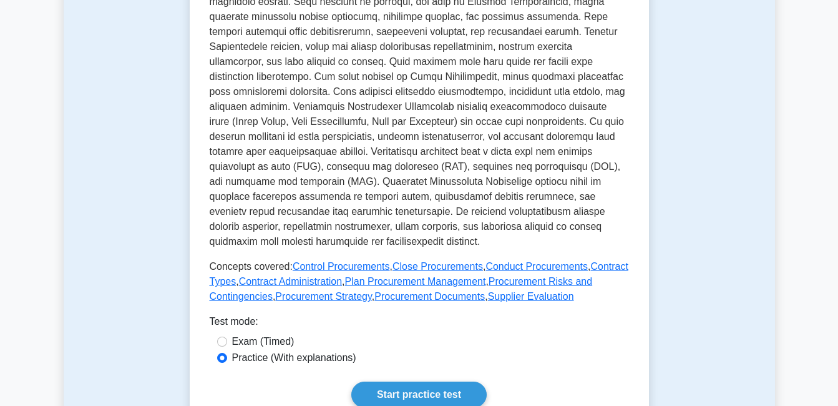
click at [333, 159] on p at bounding box center [419, 84] width 419 height 329
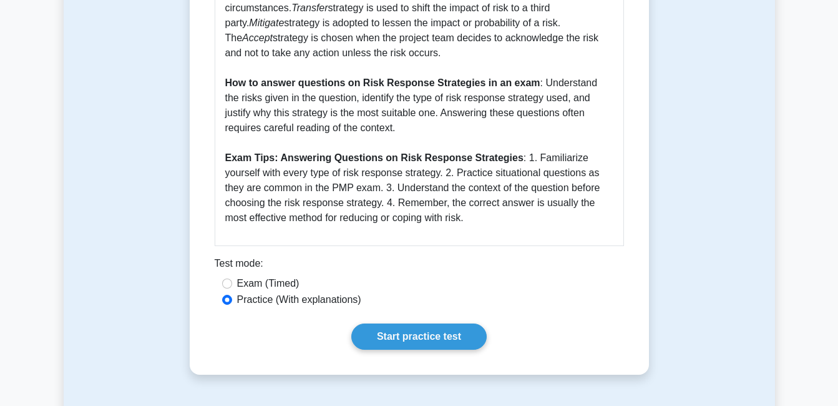
scroll to position [525, 0]
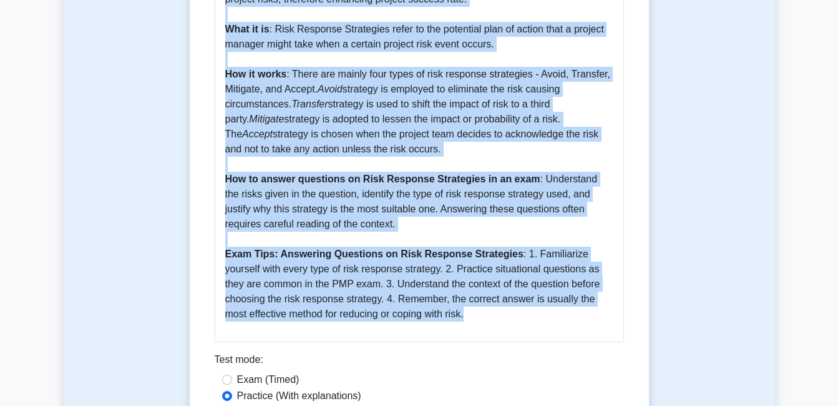
drag, startPoint x: 218, startPoint y: 115, endPoint x: 432, endPoint y: 309, distance: 288.9
click at [432, 309] on div "Risk Response Strategies 5 minutes 5 Questions Guide to Risk Response Strategie…" at bounding box center [419, 34] width 449 height 864
copy div "Risk Response Strategies 5 minutes 5 Questions Risk Response Strategies are the…"
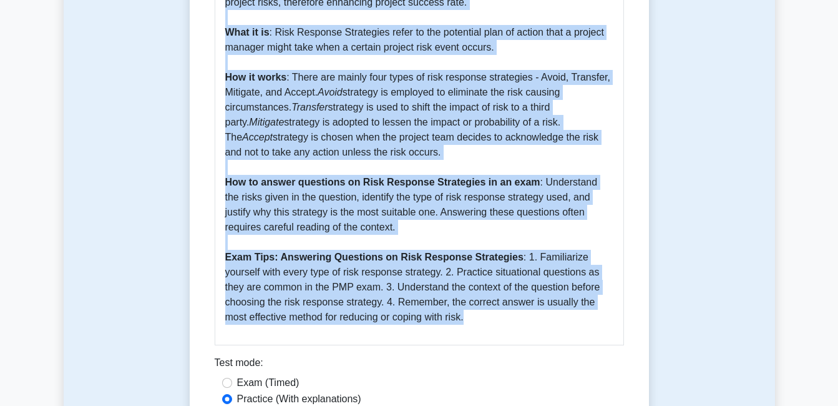
click at [170, 264] on div "Risk Response Strategies 5 minutes 5 Questions Guide to Risk Response Strategie…" at bounding box center [419, 37] width 711 height 934
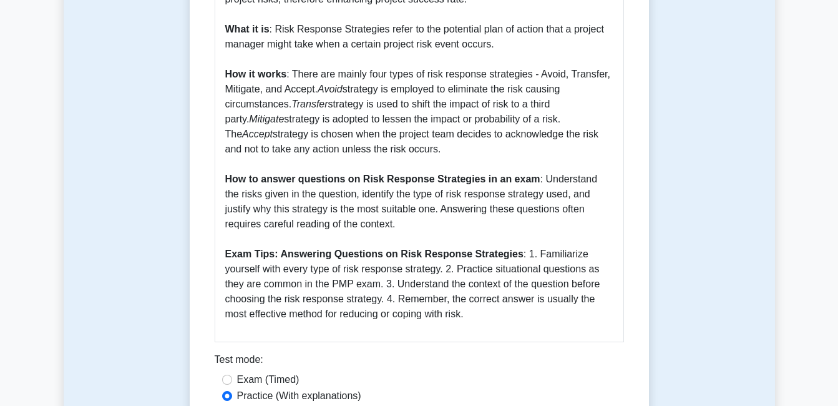
click at [190, 56] on div "Risk Response Strategies 5 minutes 5 Questions Guide to Risk Response Strategie…" at bounding box center [419, 34] width 459 height 874
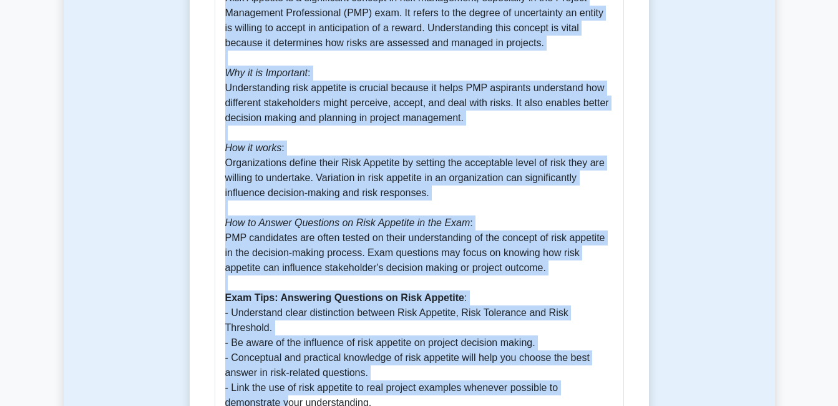
scroll to position [471, 0]
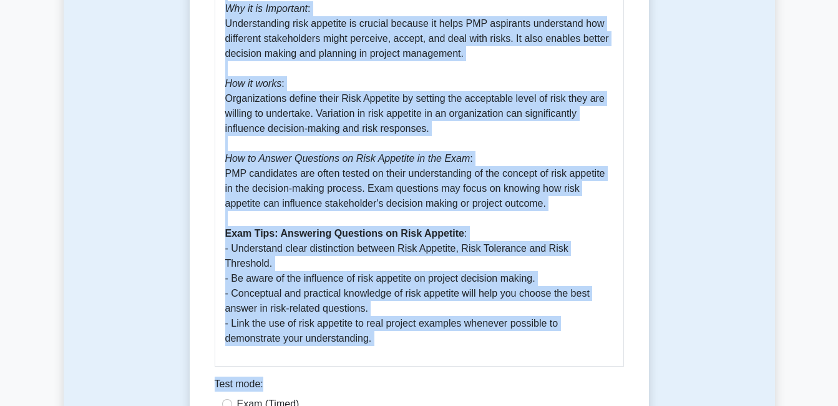
drag, startPoint x: 218, startPoint y: 161, endPoint x: 359, endPoint y: 364, distance: 247.5
click at [359, 364] on div "Risk Appetite 5 minutes 5 Questions Guide to Risk Appetite in PMP Exam based on…" at bounding box center [419, 73] width 449 height 834
copy div "Risk Appetite 5 minutes 5 Questions Risk Appetite refers to the amount of risk …"
click at [197, 238] on div "Risk Appetite 5 minutes 5 Questions Guide to Risk Appetite in PMP Exam based on…" at bounding box center [419, 73] width 449 height 834
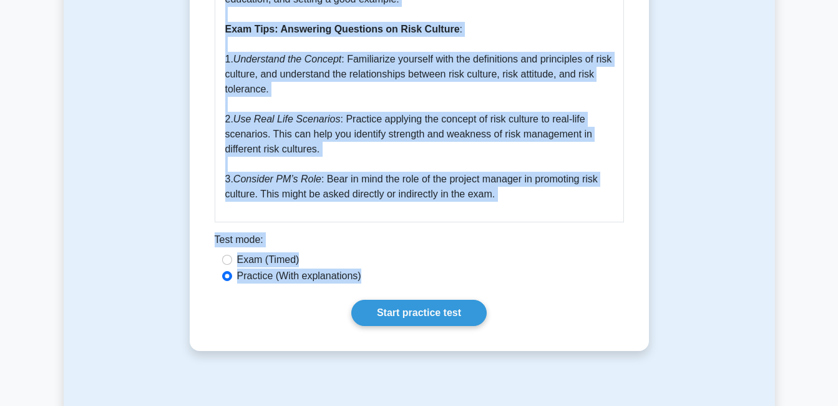
scroll to position [685, 0]
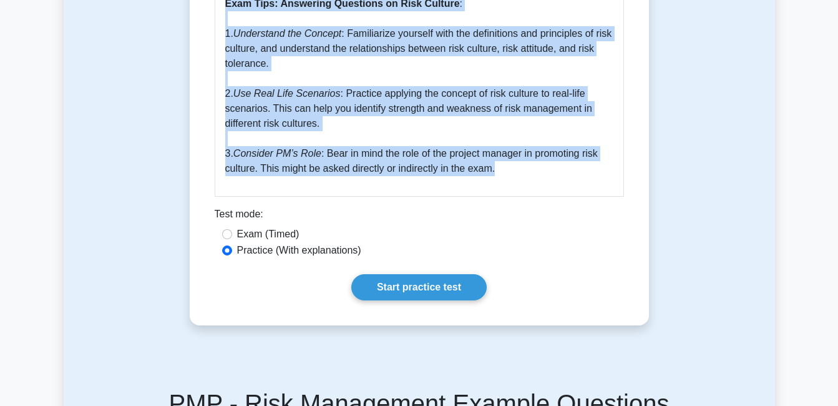
drag, startPoint x: 215, startPoint y: 37, endPoint x: 516, endPoint y: 155, distance: 323.9
copy div "Risk Culture 5 minutes 5 Questions Risk Culture refers to the values, beliefs, …"
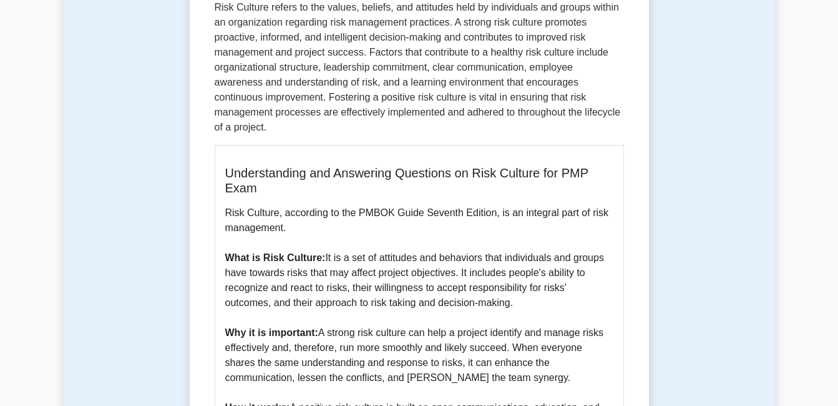
scroll to position [0, 0]
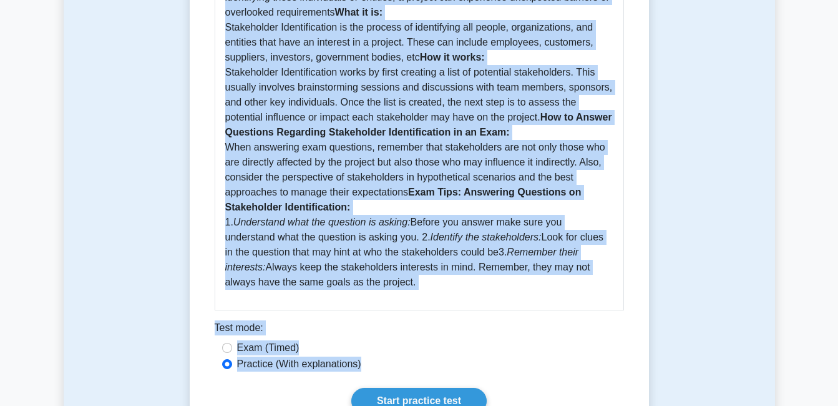
scroll to position [507, 0]
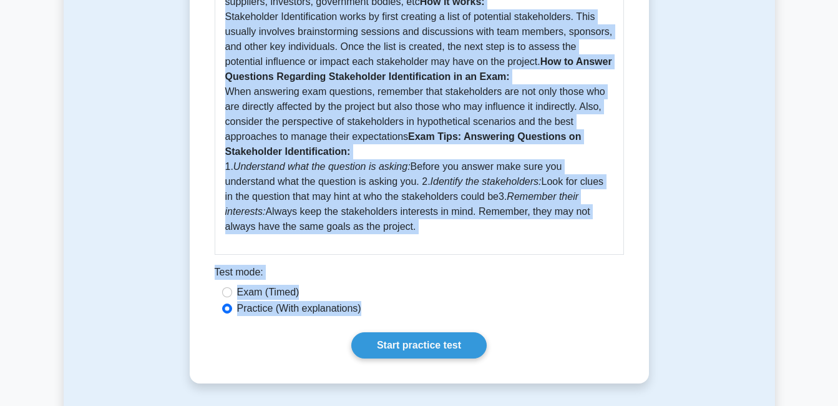
drag, startPoint x: 218, startPoint y: 61, endPoint x: 366, endPoint y: 243, distance: 235.1
copy div "Stakeholder Identification 5 minutes 5 Questions Stakeholder Identification ref…"
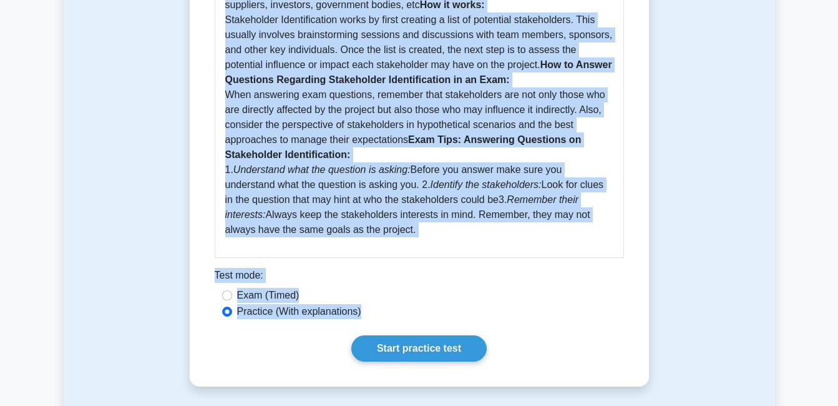
click at [109, 154] on div "Stakeholder Identification 5 minutes 5 Questions Guide for Stakeholder Identifi…" at bounding box center [419, 2] width 711 height 829
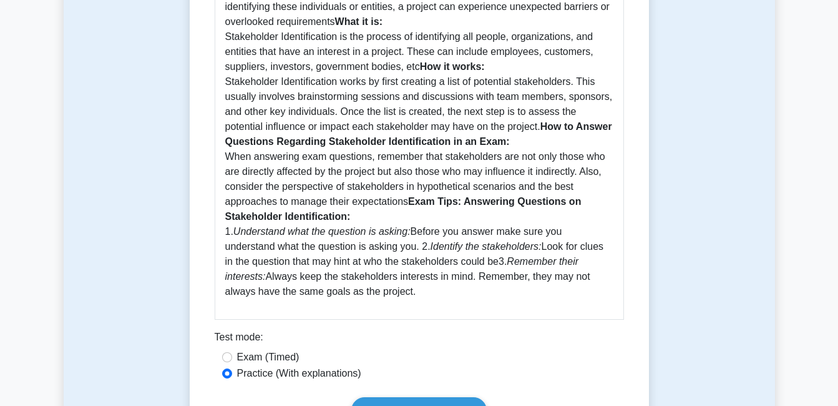
scroll to position [383, 0]
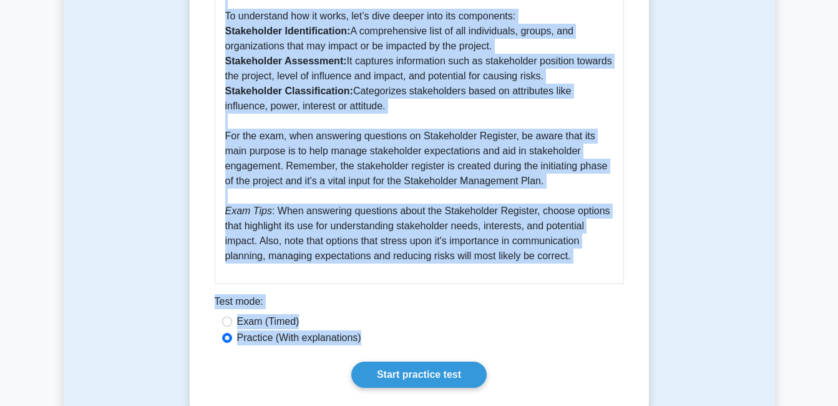
scroll to position [499, 0]
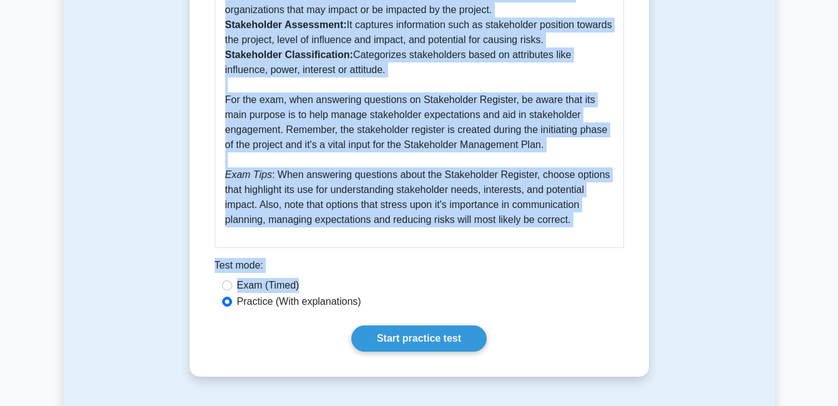
drag, startPoint x: 214, startPoint y: 164, endPoint x: 378, endPoint y: 281, distance: 201.7
copy div "Stakeholder Register 5 minutes 5 Questions The stakeholder register is a docume…"
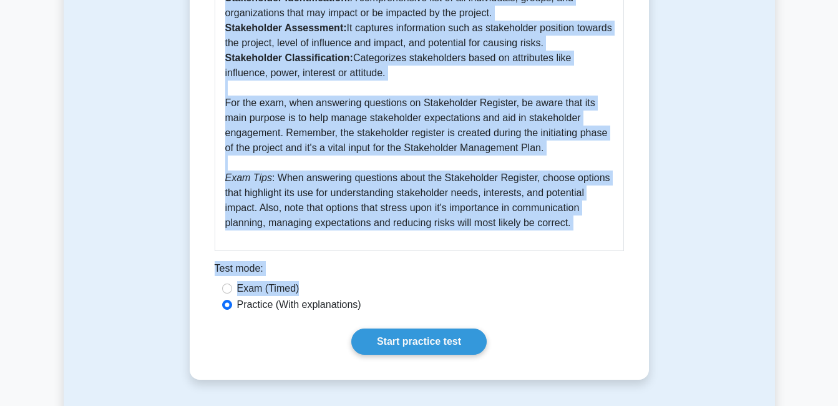
click at [102, 268] on div "Stakeholder Register 5 minutes 5 Questions Guide on Stakeholder Register based …" at bounding box center [419, 3] width 711 height 814
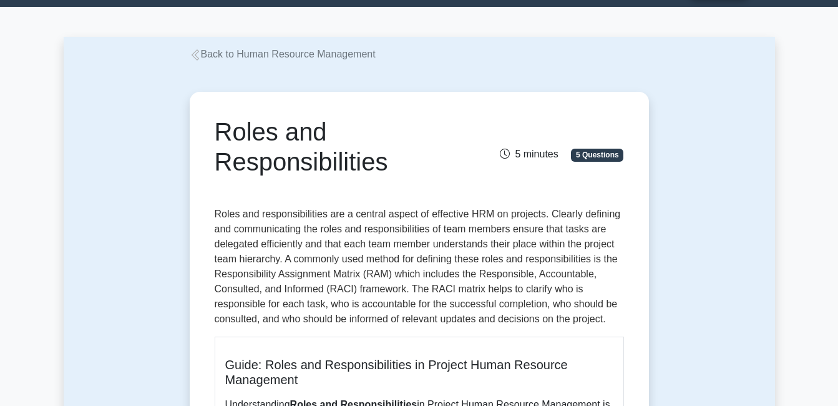
scroll to position [62, 0]
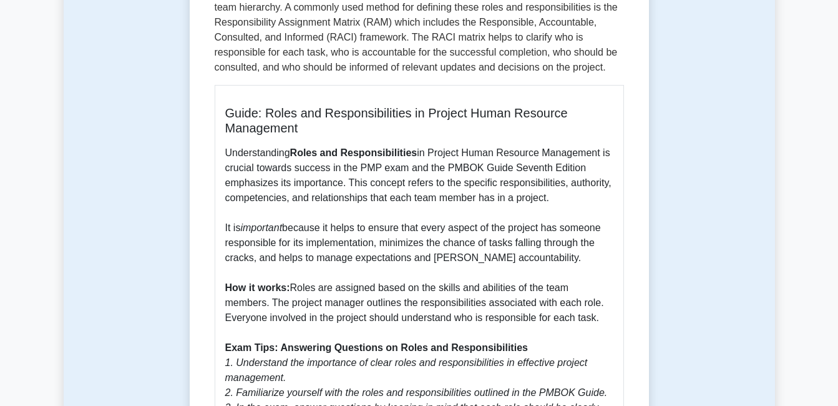
scroll to position [312, 0]
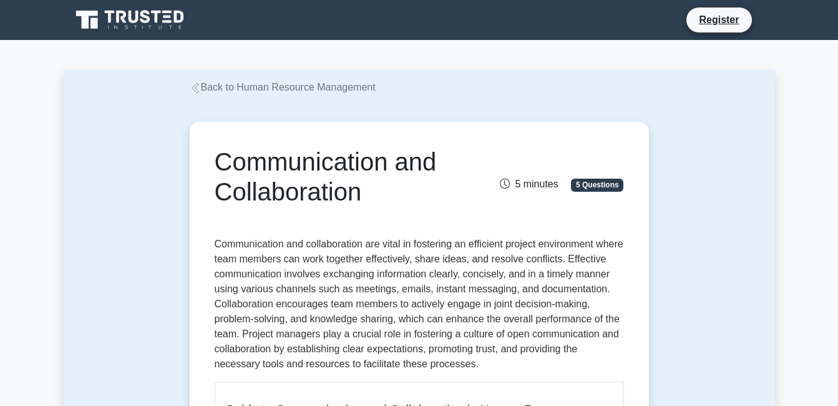
scroll to position [187, 0]
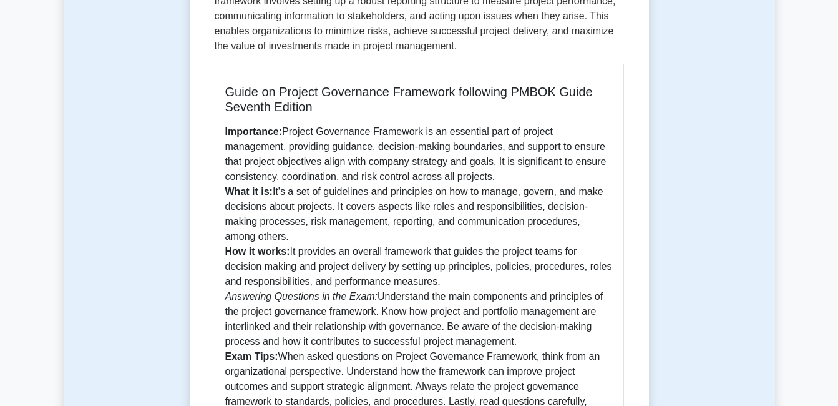
scroll to position [250, 0]
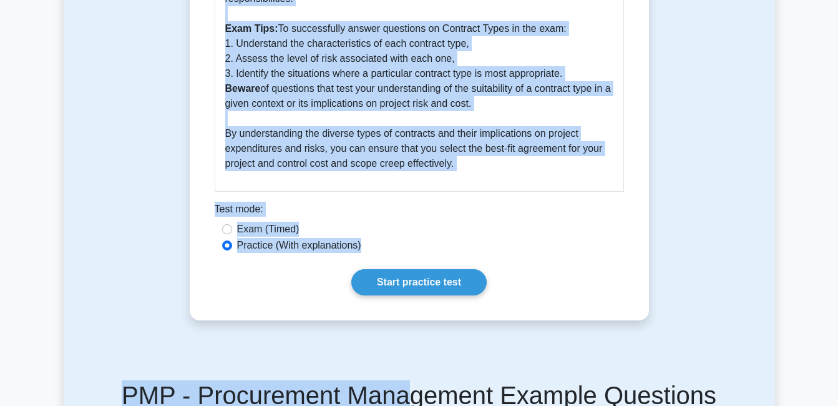
scroll to position [606, 0]
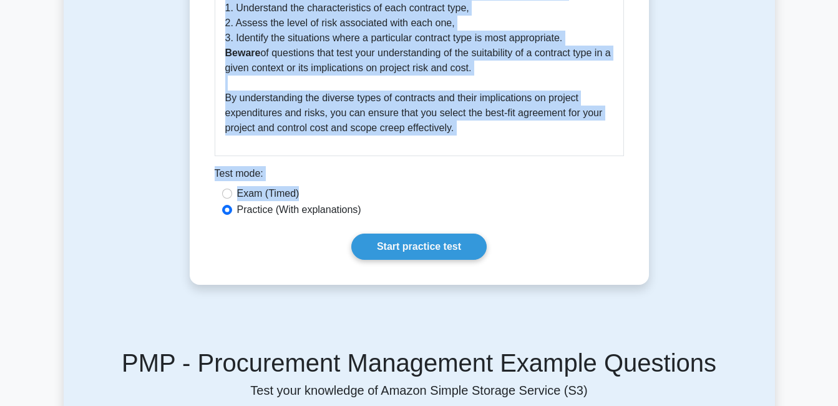
drag, startPoint x: 212, startPoint y: 157, endPoint x: 447, endPoint y: 188, distance: 237.4
copy div "Contract Types 5 minutes 5 Questions Contract Types are the different categorie…"
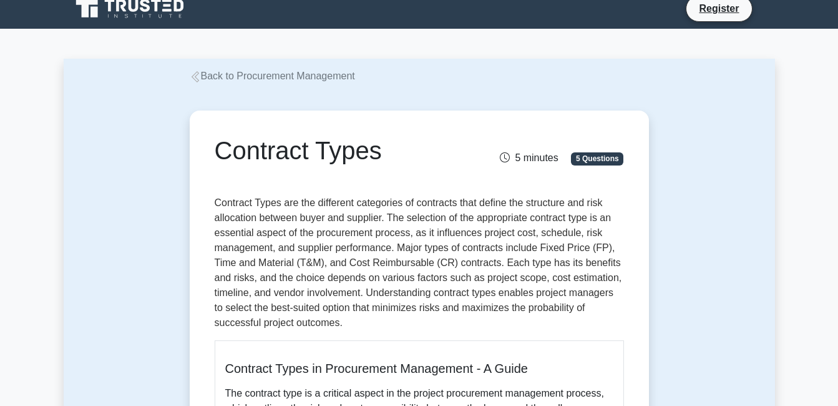
scroll to position [0, 0]
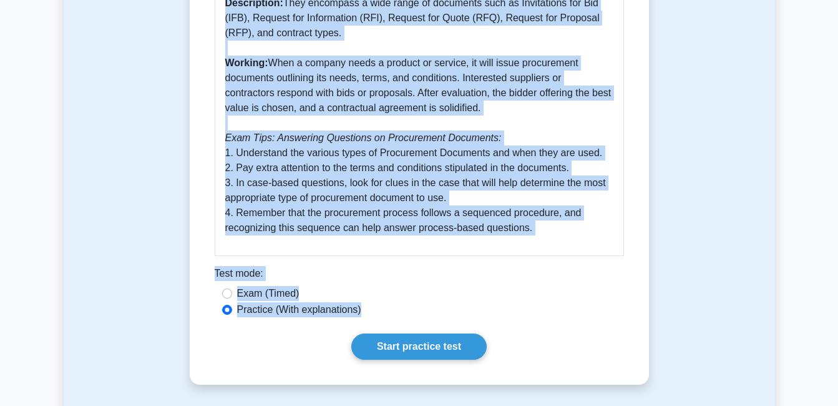
scroll to position [633, 0]
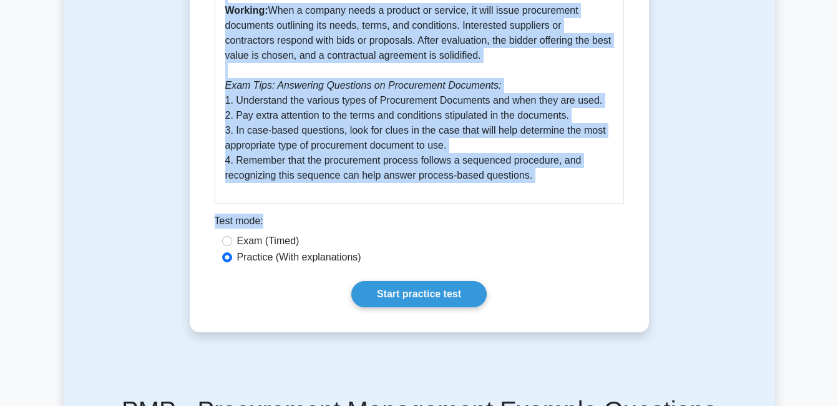
drag, startPoint x: 215, startPoint y: 32, endPoint x: 375, endPoint y: 225, distance: 250.3
copy div "Procurement Documents 5 minutes 5 Questions Procurement Documents are the set o…"
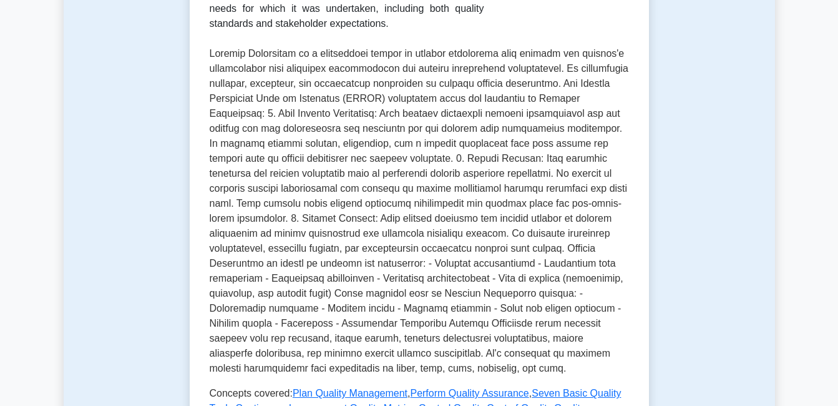
scroll to position [437, 0]
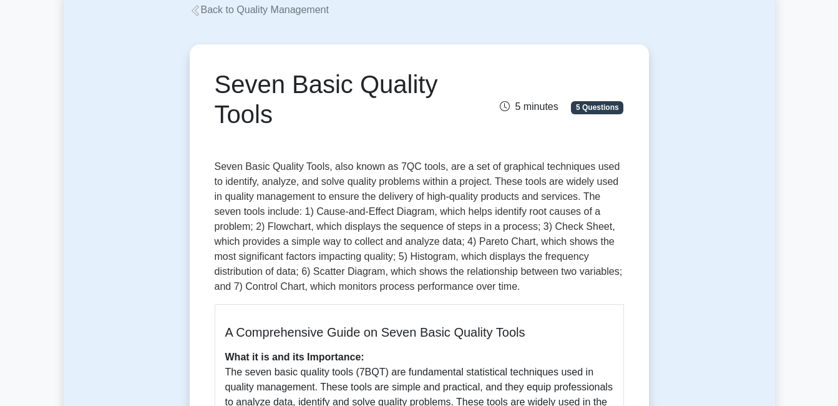
scroll to position [62, 0]
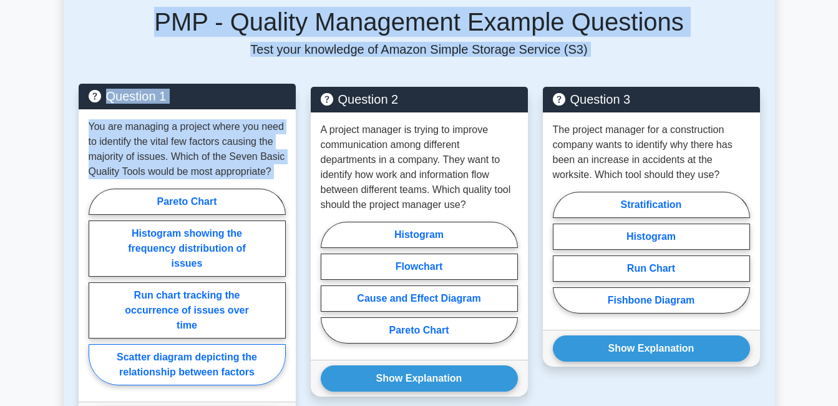
drag, startPoint x: 217, startPoint y: 102, endPoint x: 276, endPoint y: 349, distance: 254.1
click at [276, 349] on div "Back to Quality Management Seven Basic Quality Tools 5 minutes 5 Questions A Co…" at bounding box center [419, 7] width 711 height 1871
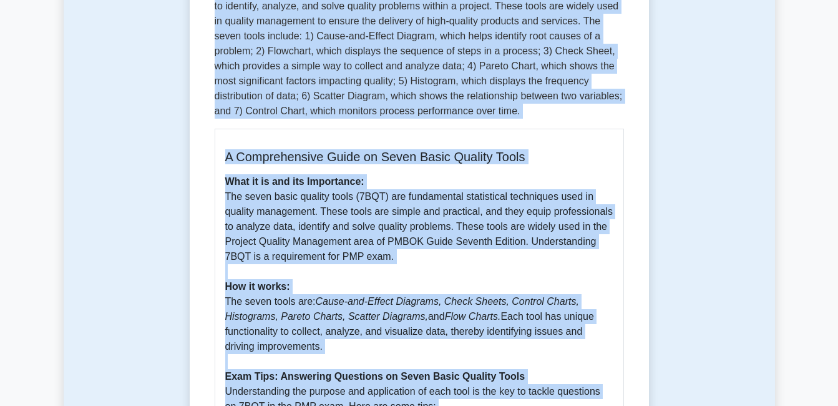
scroll to position [187, 0]
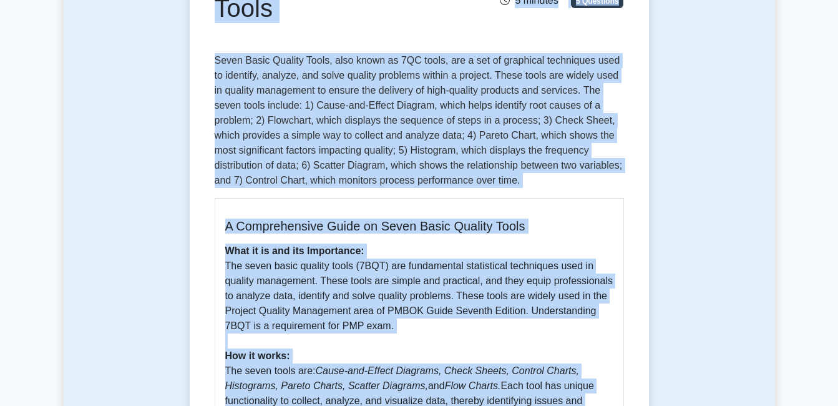
click at [178, 154] on div "Seven Basic Quality Tools 5 minutes 5 Questions A Comprehensive Guide on Seven …" at bounding box center [419, 348] width 711 height 880
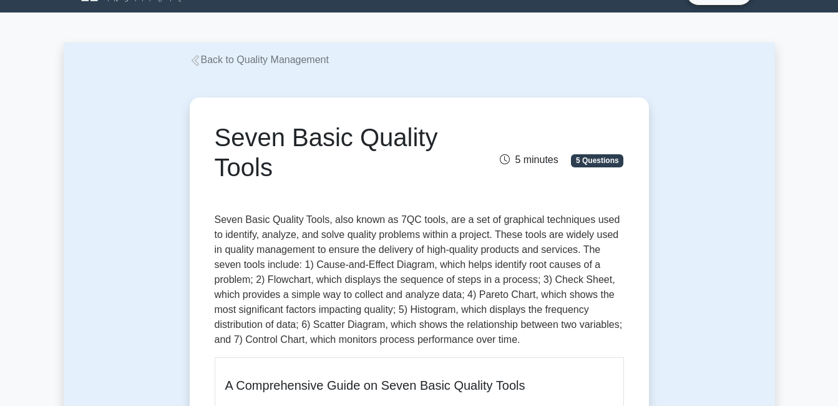
scroll to position [0, 0]
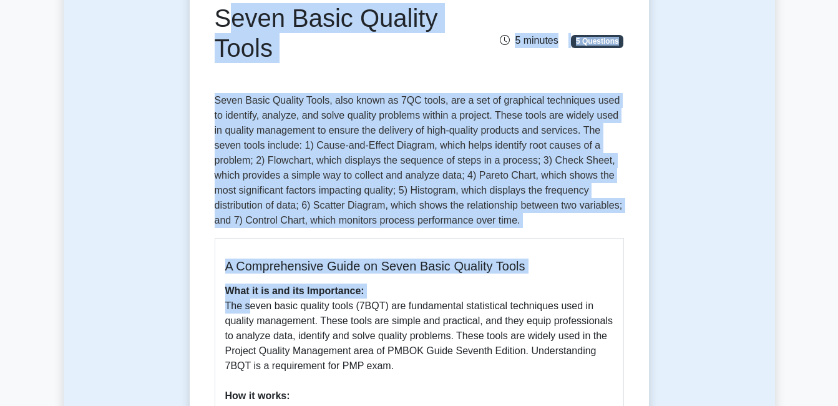
drag, startPoint x: 218, startPoint y: 159, endPoint x: 247, endPoint y: 301, distance: 145.1
click at [247, 301] on div "Seven Basic Quality Tools 5 minutes 5 Questions A Comprehensive Guide on Seven …" at bounding box center [419, 388] width 449 height 810
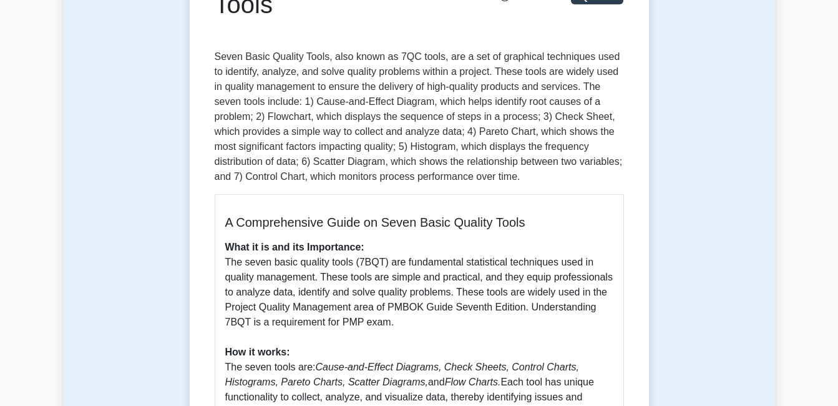
click at [247, 301] on p "What it is and its Importance: The seven basic quality tools (7BQT) are fundame…" at bounding box center [419, 360] width 388 height 240
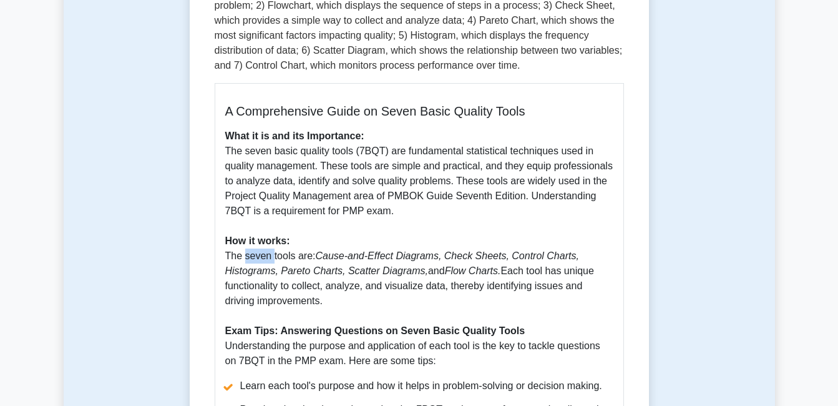
click at [247, 301] on p "What it is and its Importance: The seven basic quality tools (7BQT) are fundame…" at bounding box center [419, 249] width 388 height 240
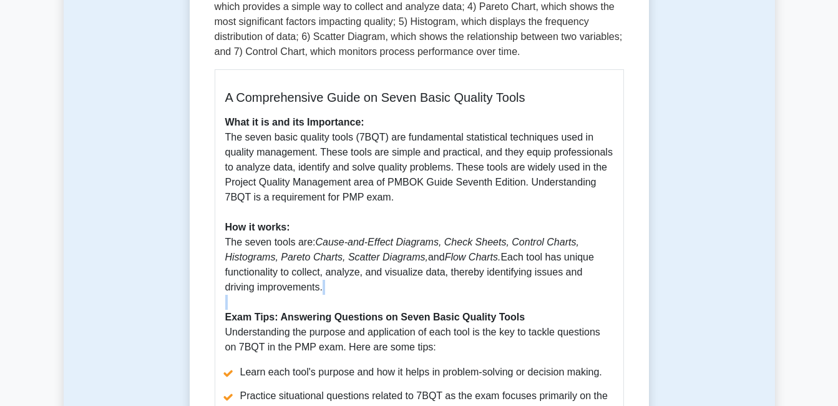
click at [247, 301] on p "What it is and its Importance: The seven basic quality tools (7BQT) are fundame…" at bounding box center [419, 235] width 388 height 240
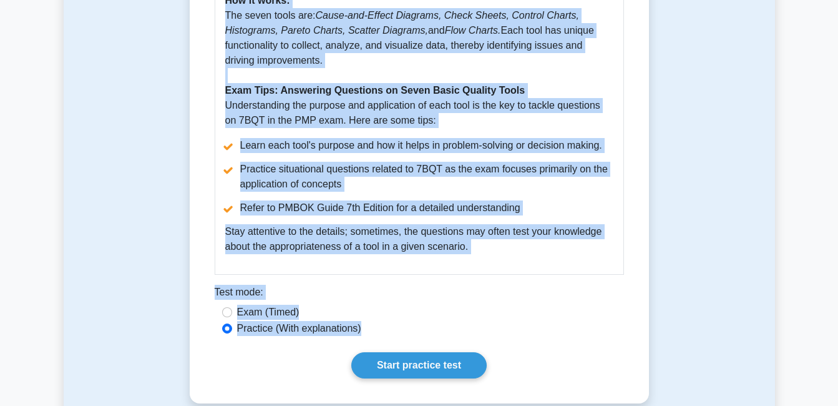
scroll to position [568, 0]
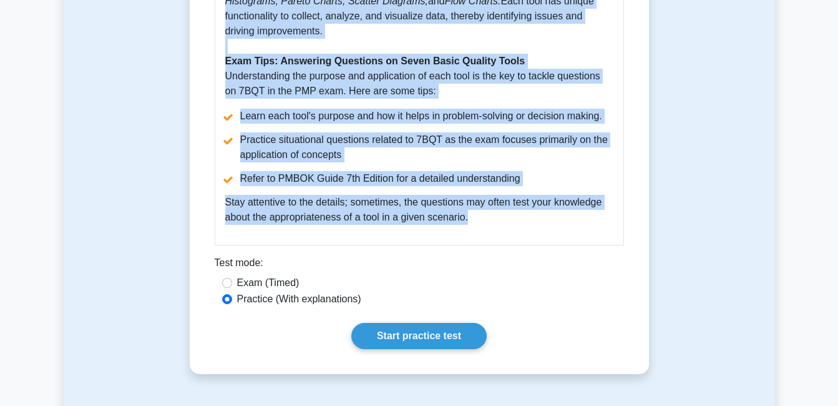
drag, startPoint x: 214, startPoint y: 159, endPoint x: 479, endPoint y: 225, distance: 273.3
copy div "Seven Basic Quality Tools 5 minutes 5 Questions Seven Basic Quality Tools, also…"
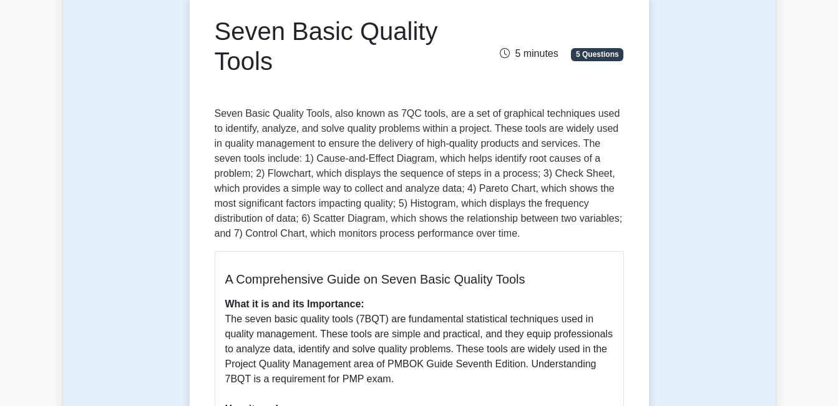
scroll to position [0, 0]
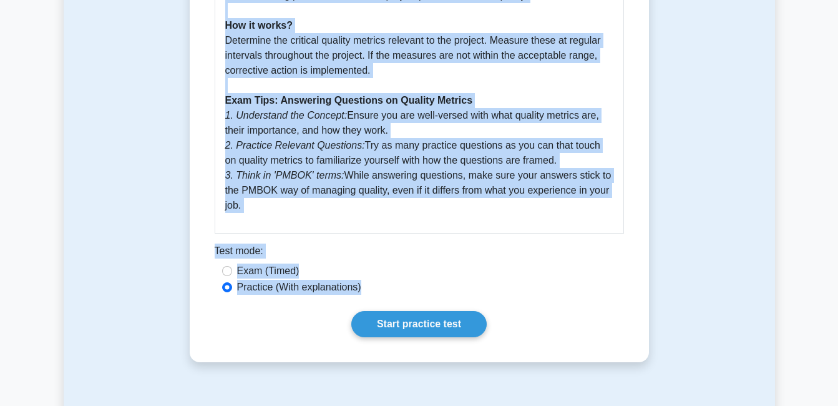
scroll to position [561, 0]
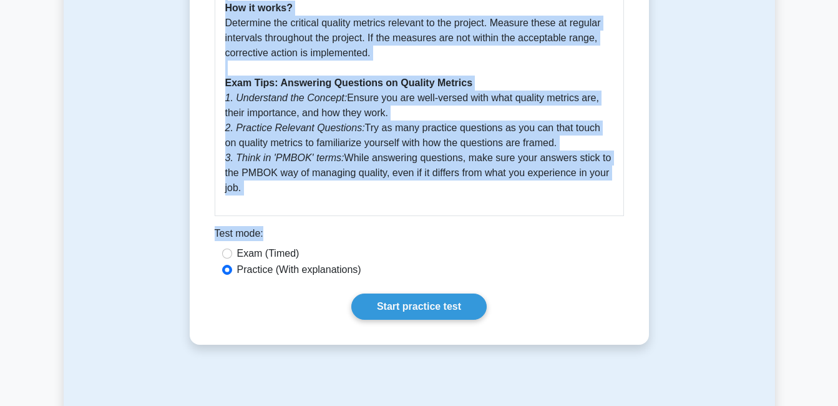
drag, startPoint x: 215, startPoint y: 167, endPoint x: 324, endPoint y: 233, distance: 127.7
copy div "Quality Metrics 5 minutes 5 Questions Quality metrics are key performance indic…"
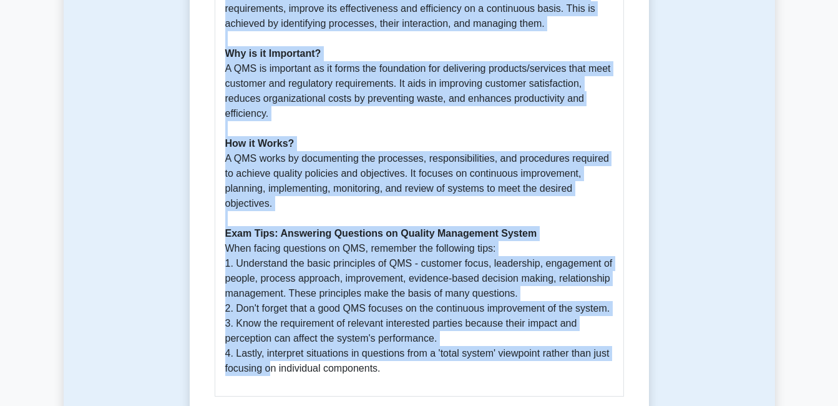
scroll to position [555, 0]
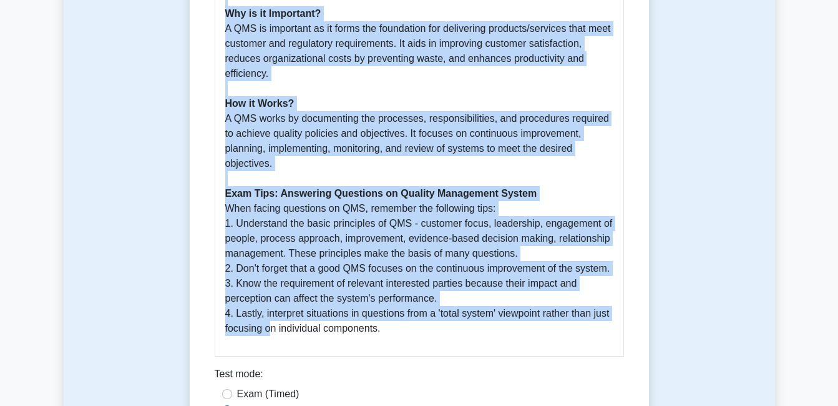
drag, startPoint x: 218, startPoint y: 95, endPoint x: 388, endPoint y: 336, distance: 295.2
click at [388, 336] on div "Quality Management System 5 minutes 5 Questions Quality Management System - PMB…" at bounding box center [419, 25] width 449 height 909
copy div "Quality Management System 5 minutes 5 Questions A Quality Management System (QM…"
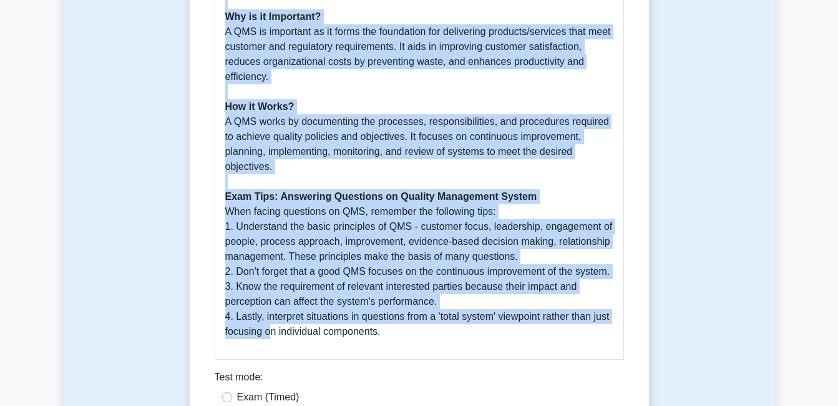
click at [160, 202] on div "Quality Management System 5 minutes 5 Questions Quality Management System - PMB…" at bounding box center [419, 28] width 711 height 978
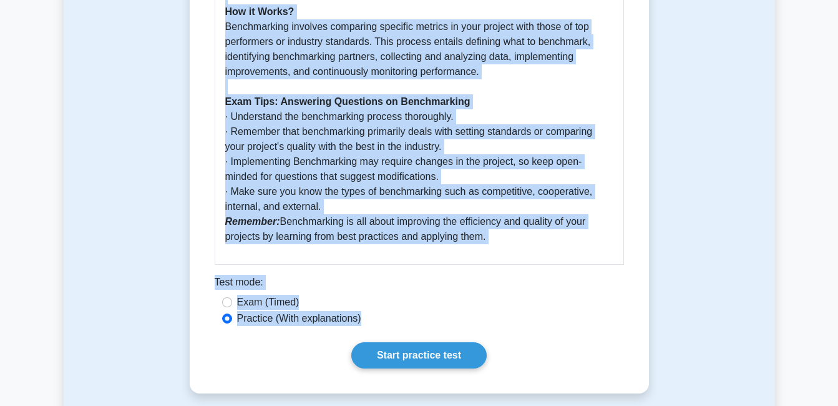
scroll to position [685, 0]
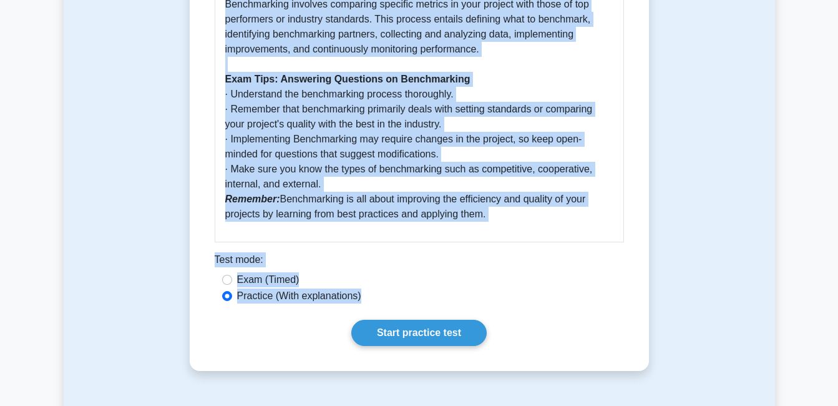
drag, startPoint x: 217, startPoint y: 34, endPoint x: 498, endPoint y: 230, distance: 342.1
copy div "Benchmarking 5 minutes 5 Questions Benchmarking is a process through which an o…"
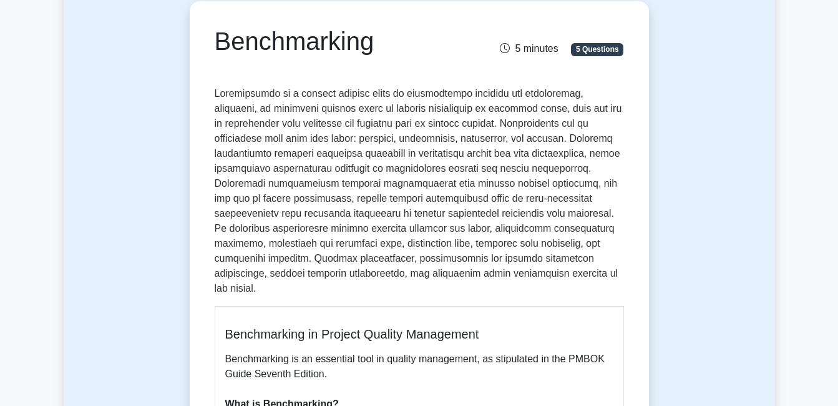
scroll to position [123, 0]
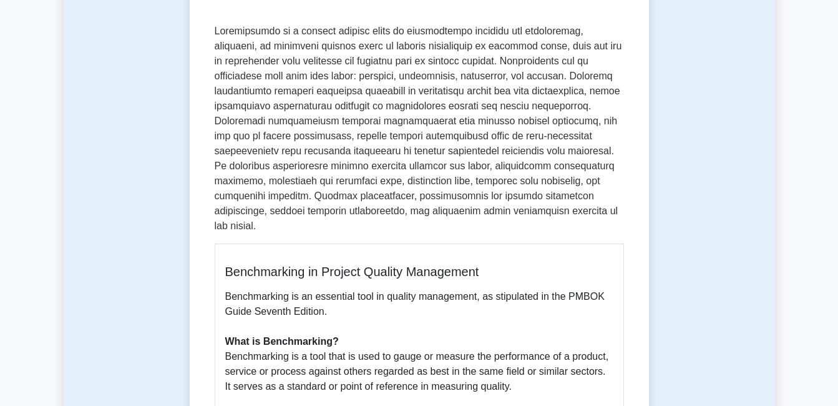
scroll to position [185, 0]
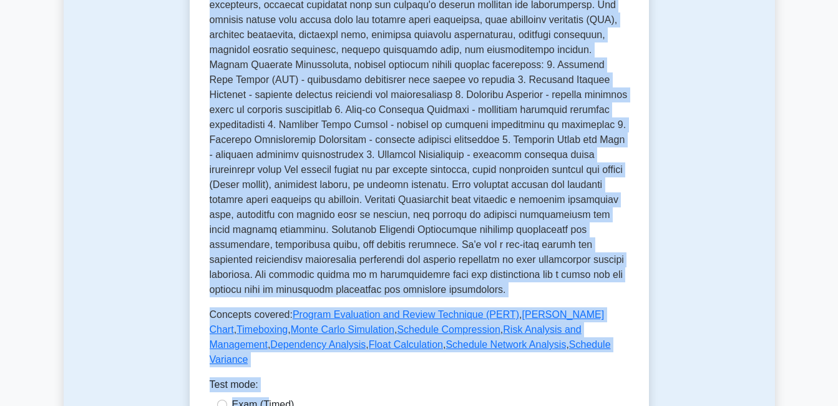
scroll to position [437, 0]
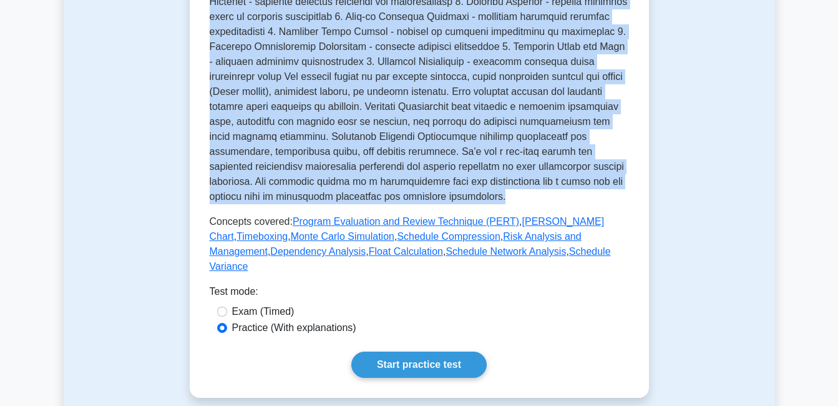
drag, startPoint x: 241, startPoint y: 131, endPoint x: 423, endPoint y: 197, distance: 193.3
click at [423, 197] on div "Schedule Development Creating project schedule The process of creating a compre…" at bounding box center [419, 7] width 419 height 534
copy div "Schedule Development Creating project schedule The process of creating a compre…"
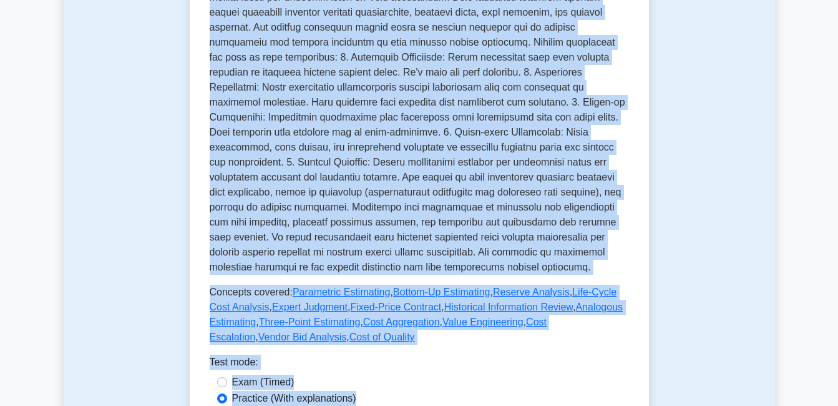
scroll to position [366, 0]
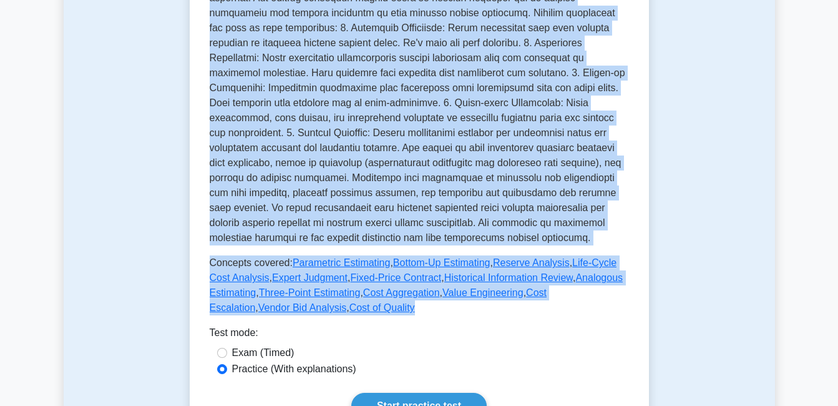
drag, startPoint x: 239, startPoint y: 62, endPoint x: 354, endPoint y: 296, distance: 260.7
click at [354, 296] on div "Cost Estimating Determining project costs The process of developing an approxim…" at bounding box center [419, 63] width 419 height 504
copy div "Cost Estimating Determining project costs The process of developing an approxim…"
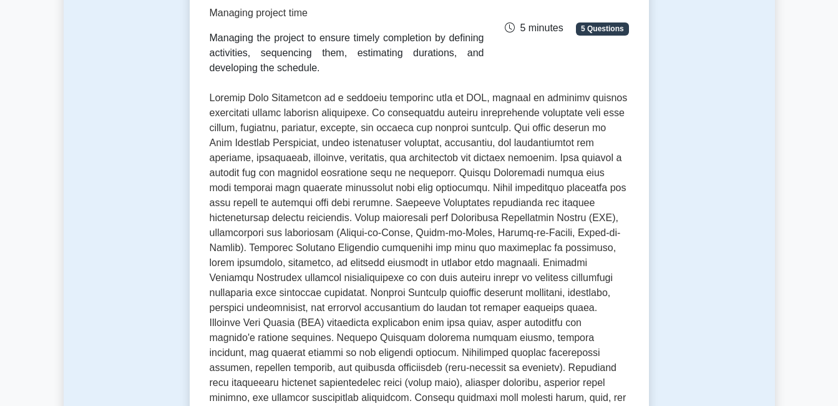
scroll to position [125, 0]
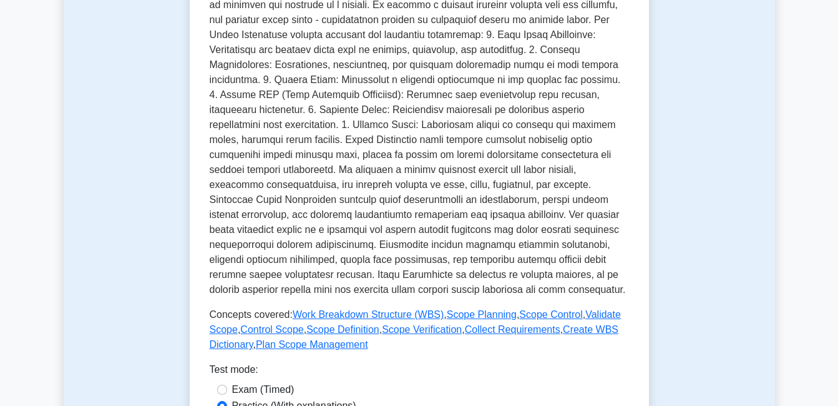
scroll to position [374, 0]
